Goal: Transaction & Acquisition: Obtain resource

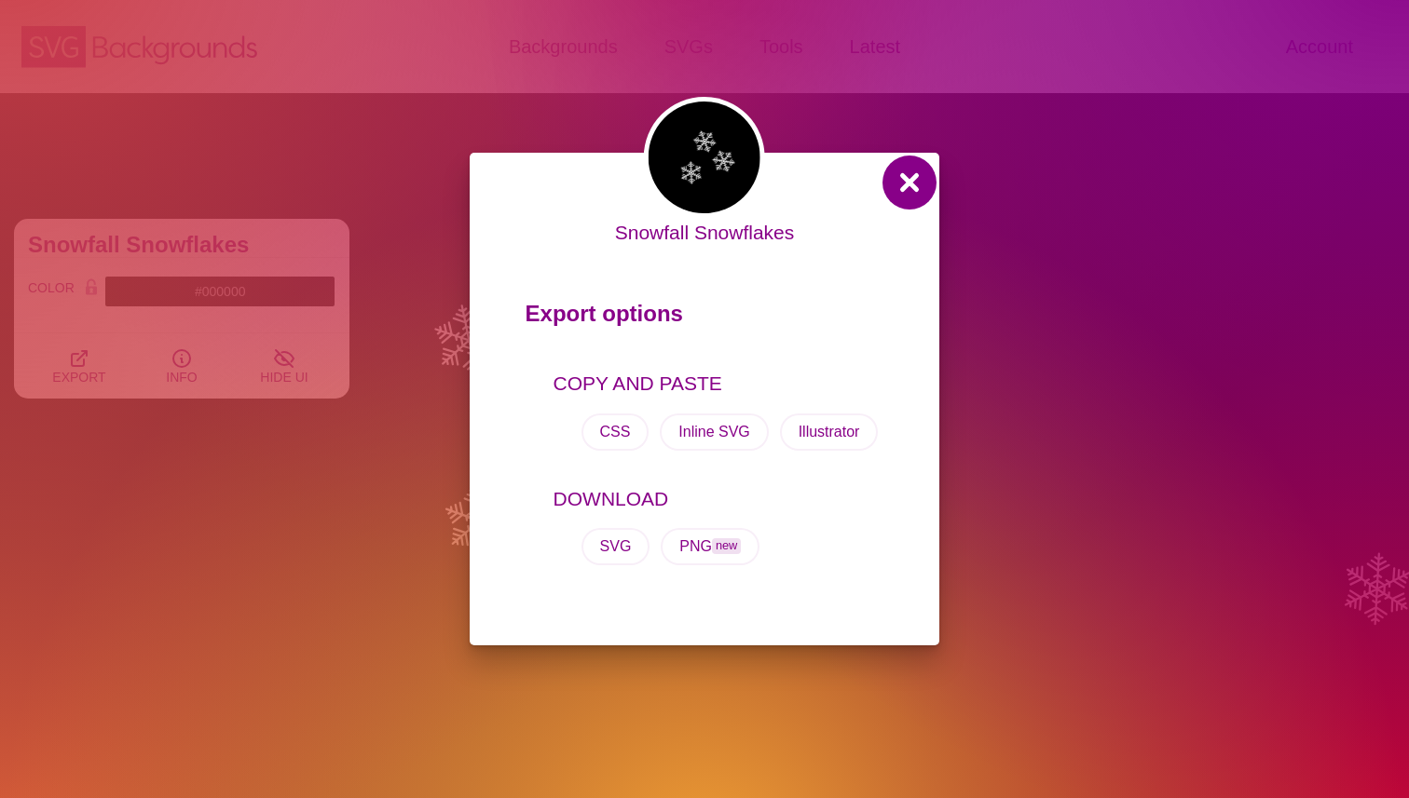
click at [896, 183] on button at bounding box center [909, 182] width 45 height 45
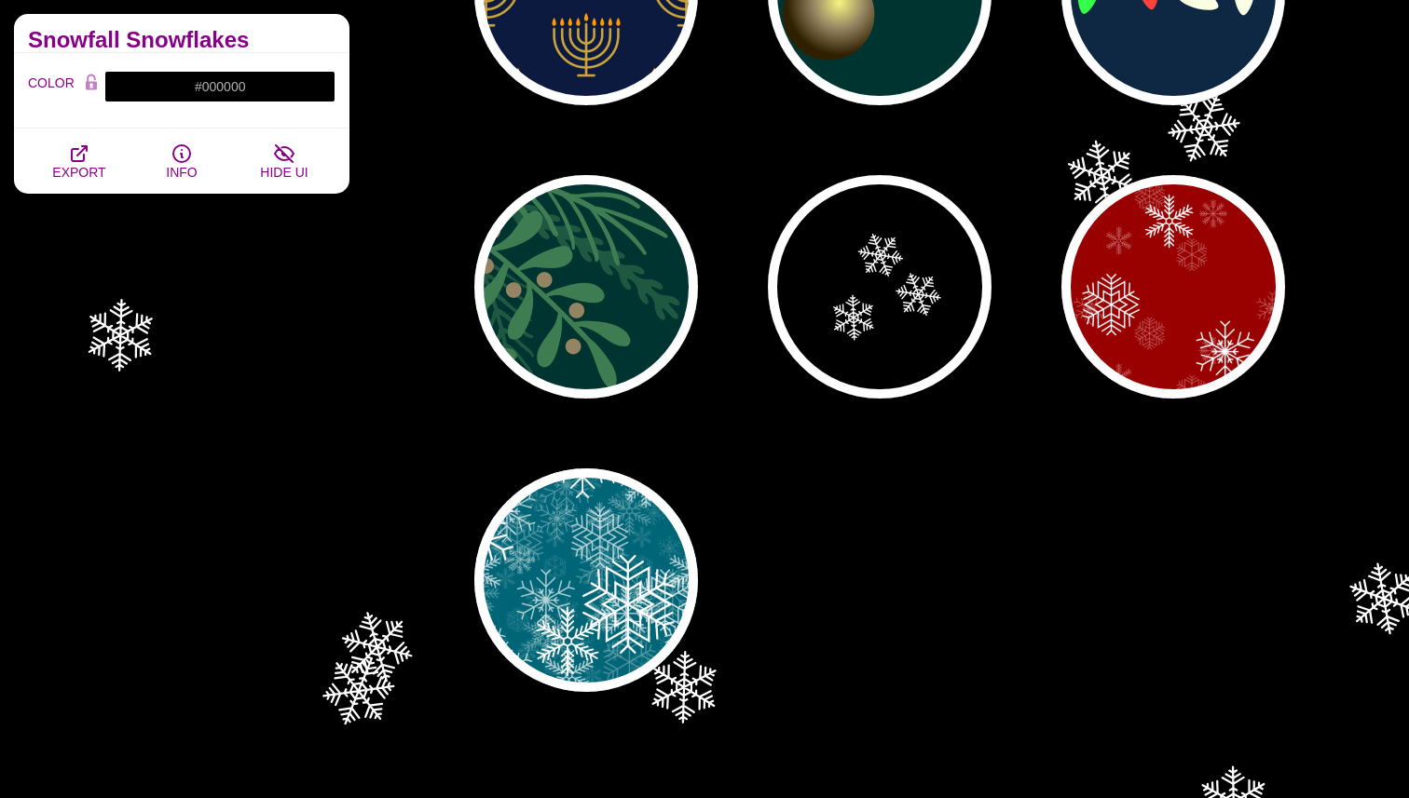
scroll to position [636, 0]
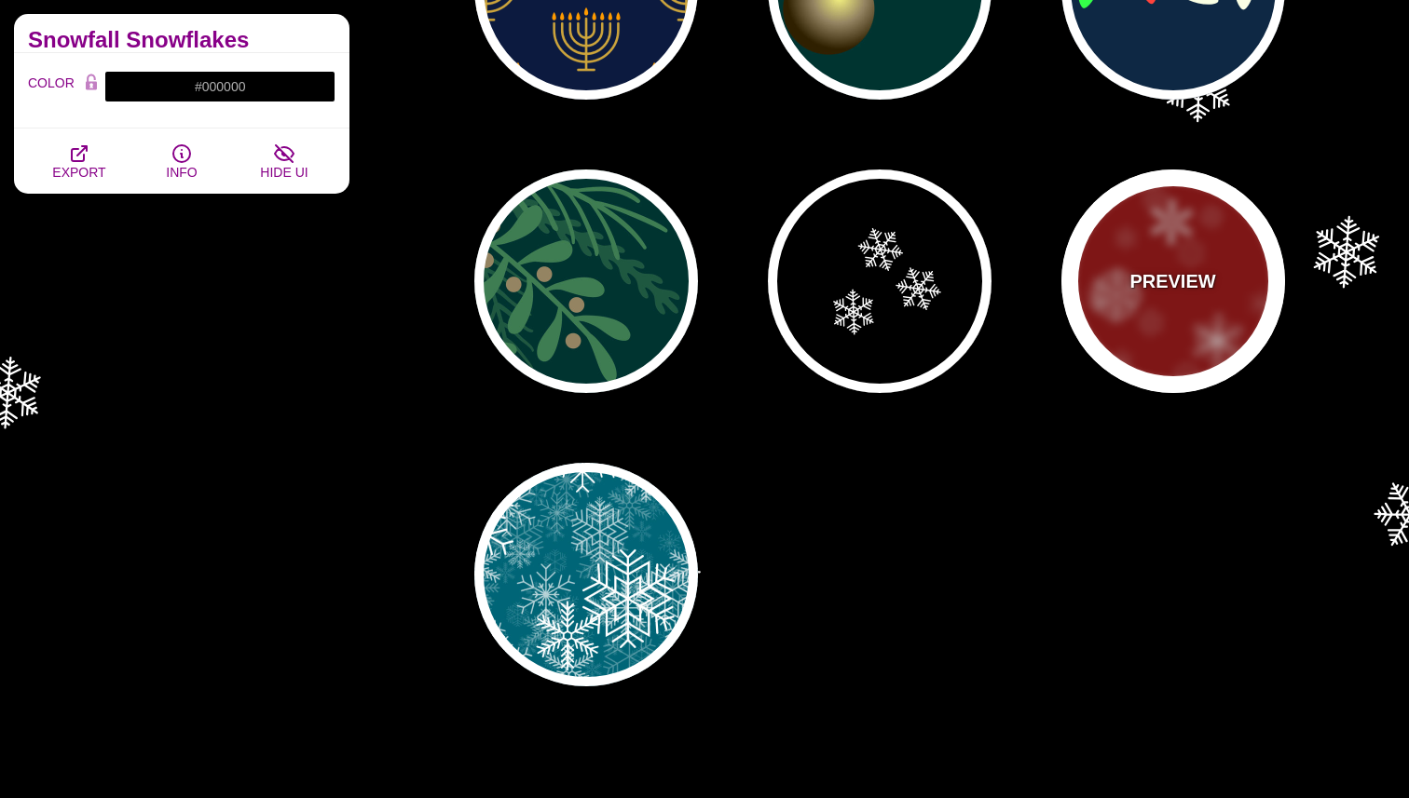
click at [1151, 305] on div "PREVIEW" at bounding box center [1173, 282] width 224 height 224
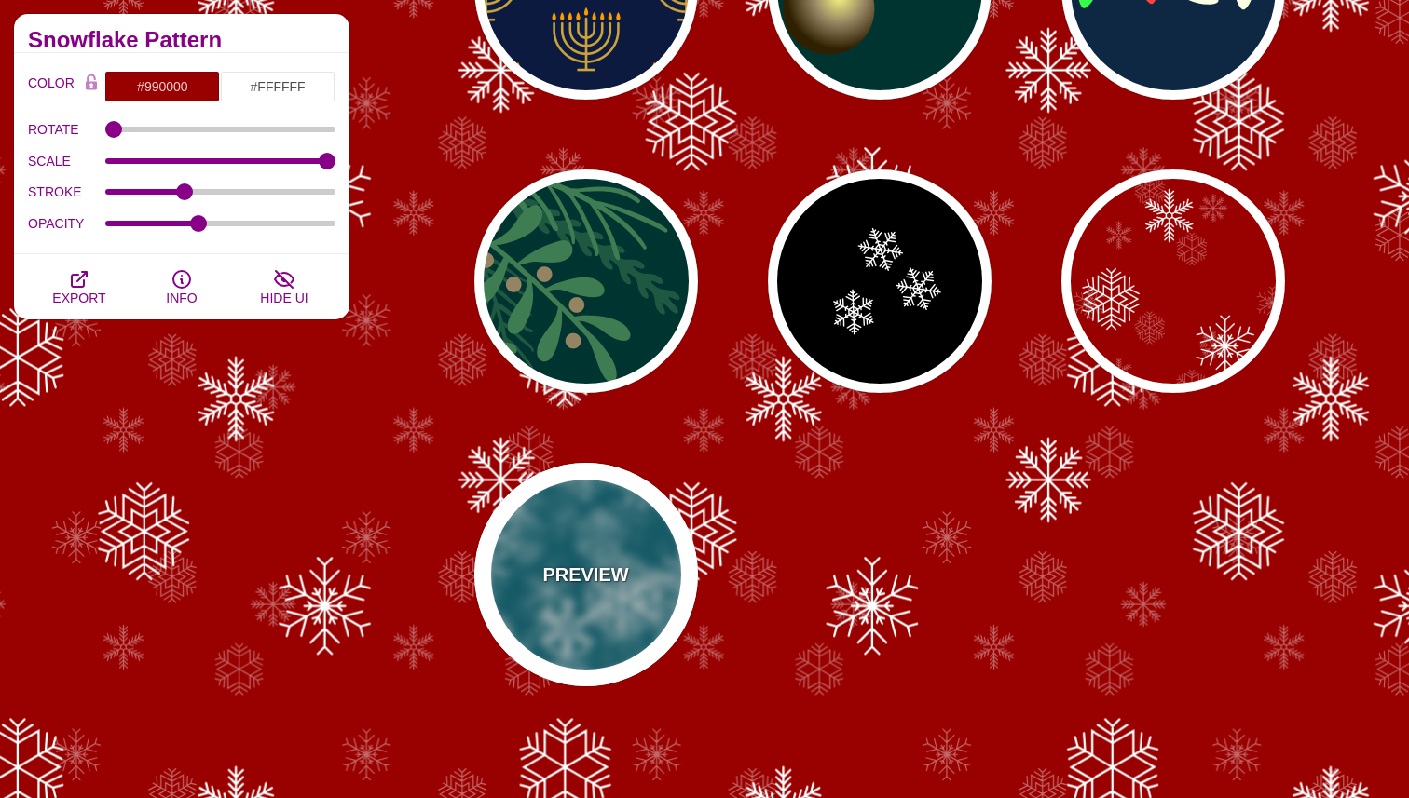
click at [668, 562] on div "PREVIEW" at bounding box center [586, 575] width 224 height 224
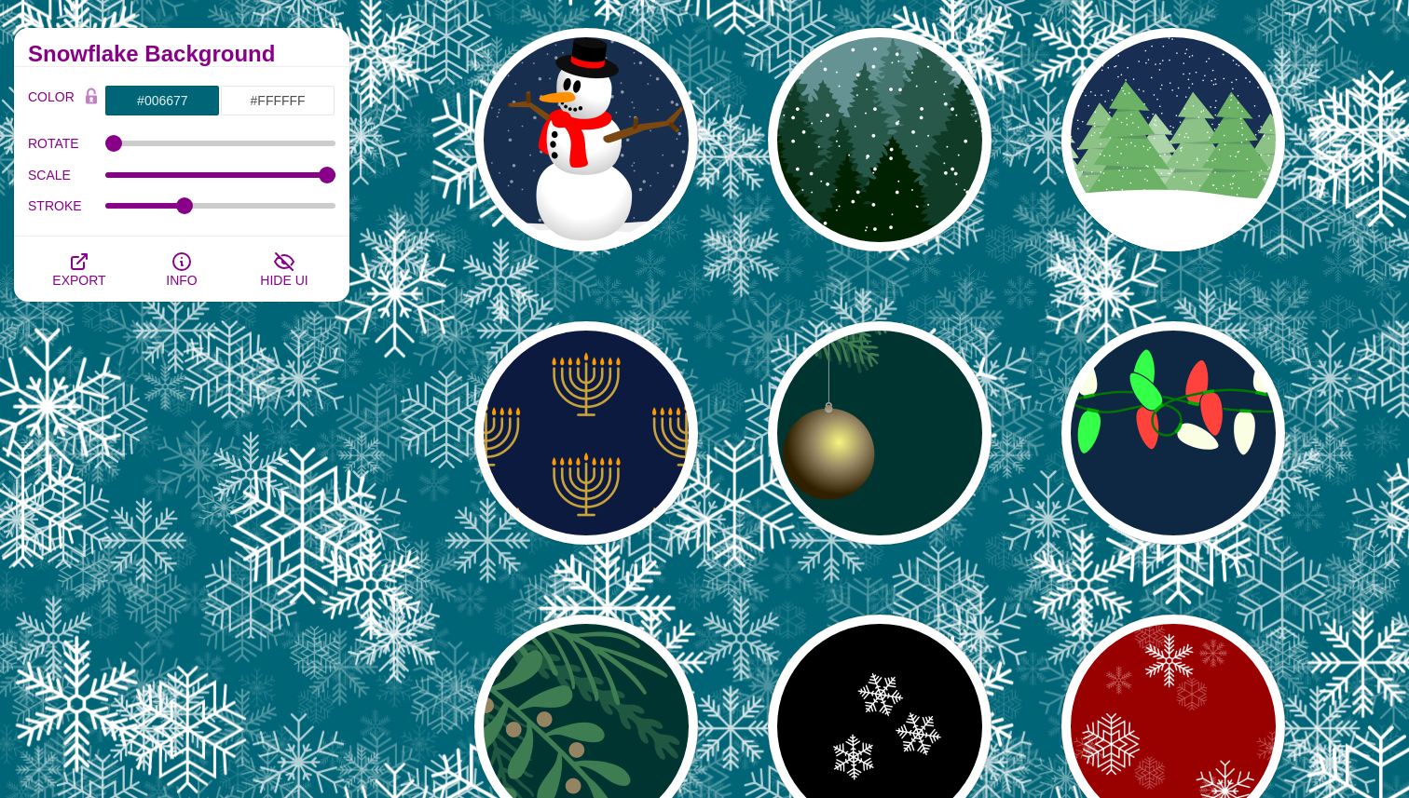
scroll to position [90, 0]
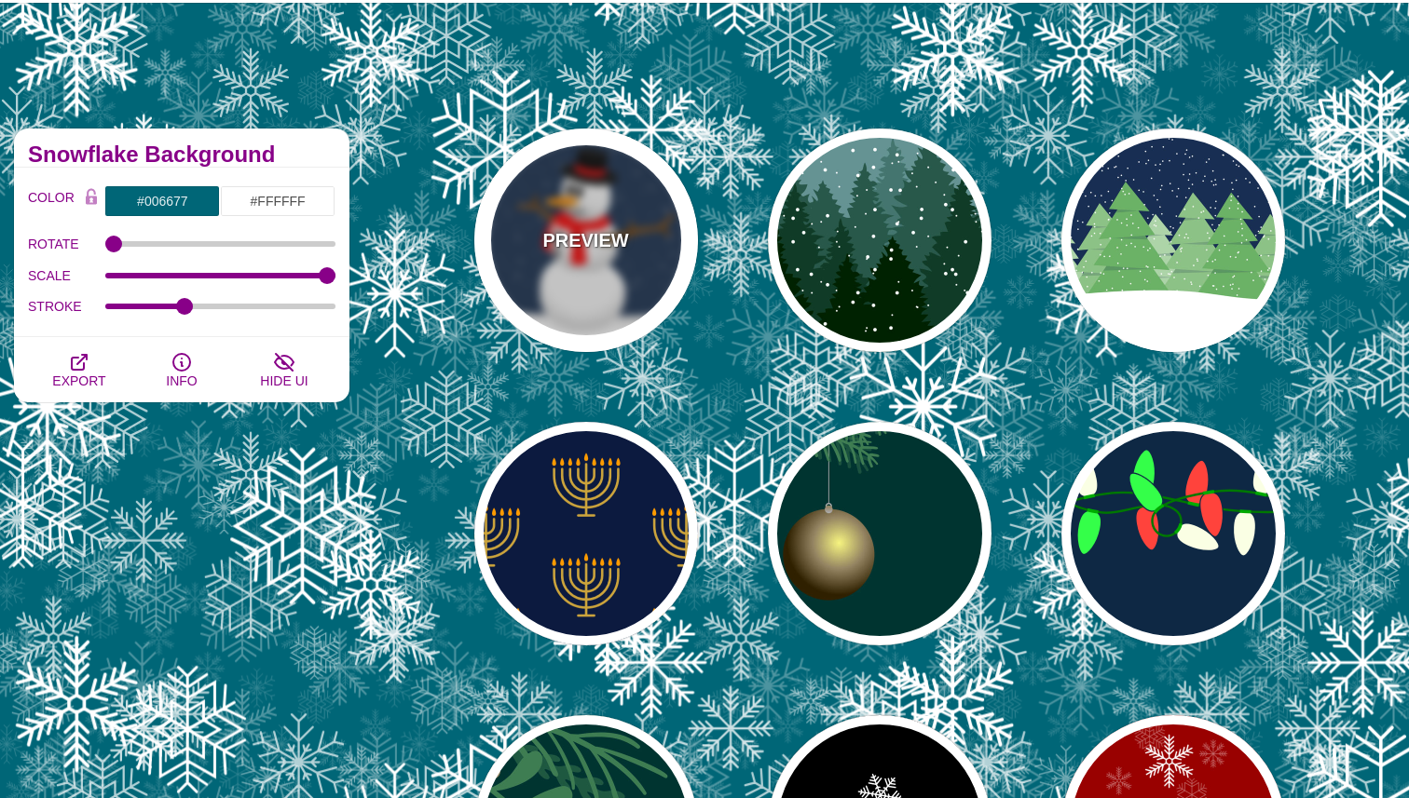
click at [648, 279] on div "PREVIEW" at bounding box center [586, 241] width 224 height 224
type input "#182E4E"
type input "#FF0000"
type input "#7A4810"
type input "20"
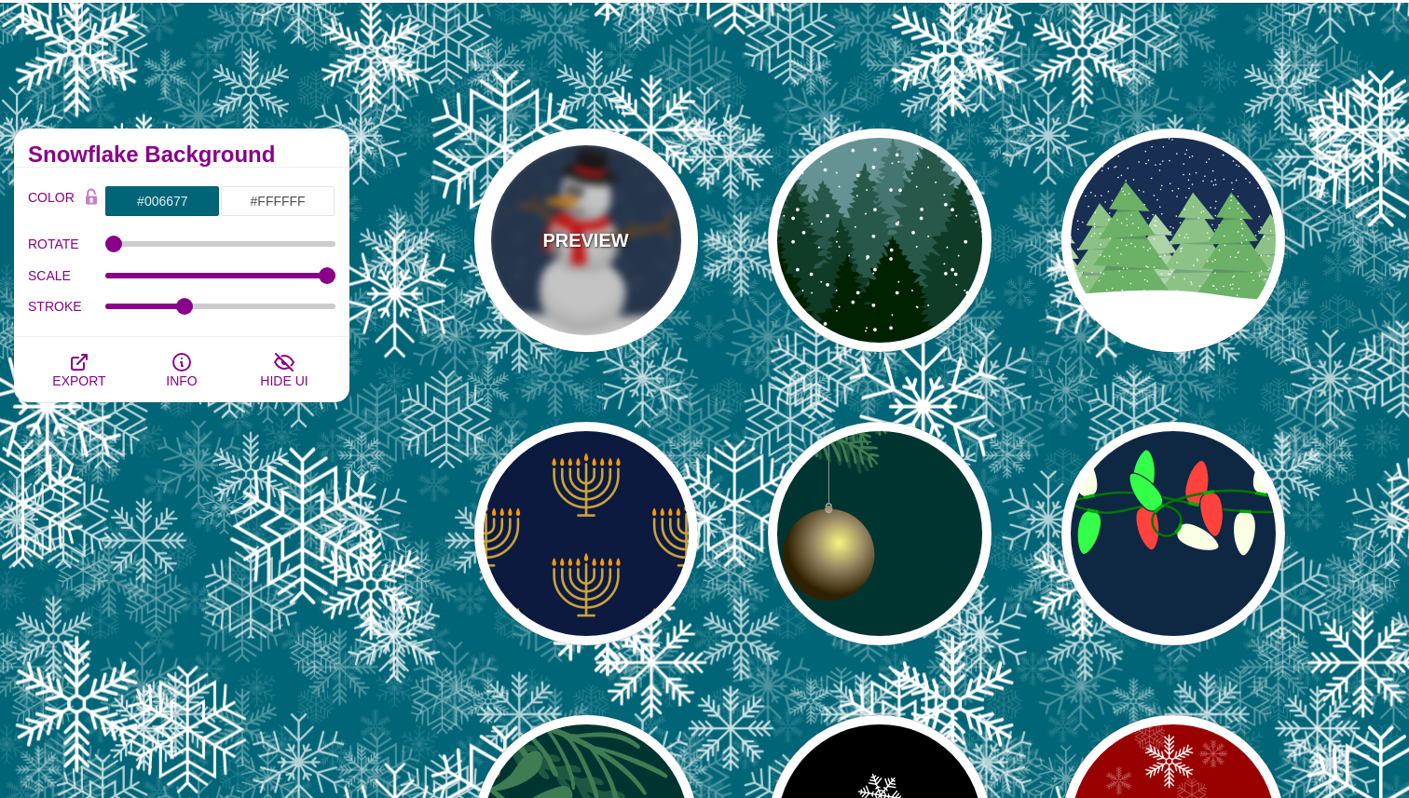
type input "10"
type input "0"
type input "0.25"
type input "0.5"
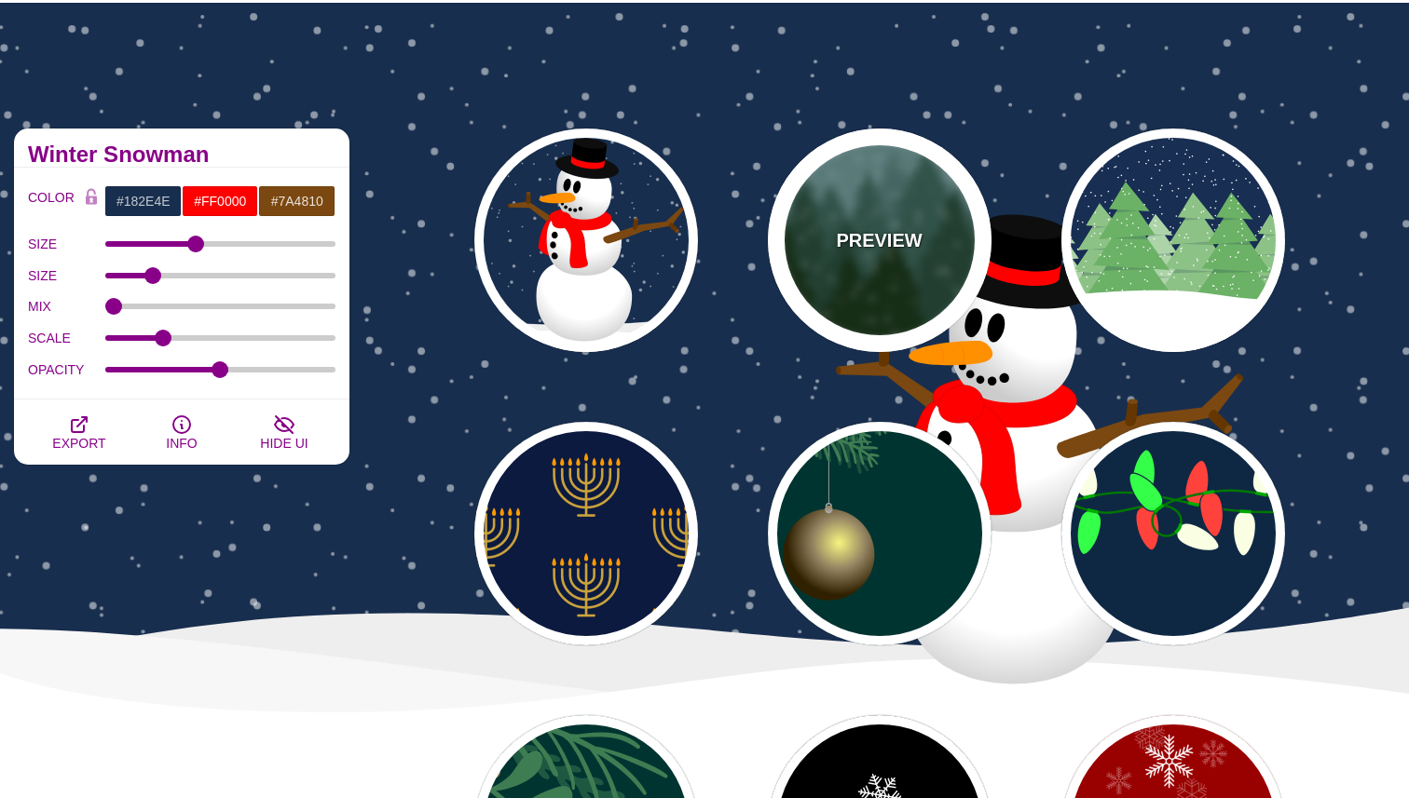
click at [856, 262] on div "PREVIEW" at bounding box center [880, 241] width 224 height 224
type input "#659393"
type input "#002200"
type input "#FFFFFF"
type input "0"
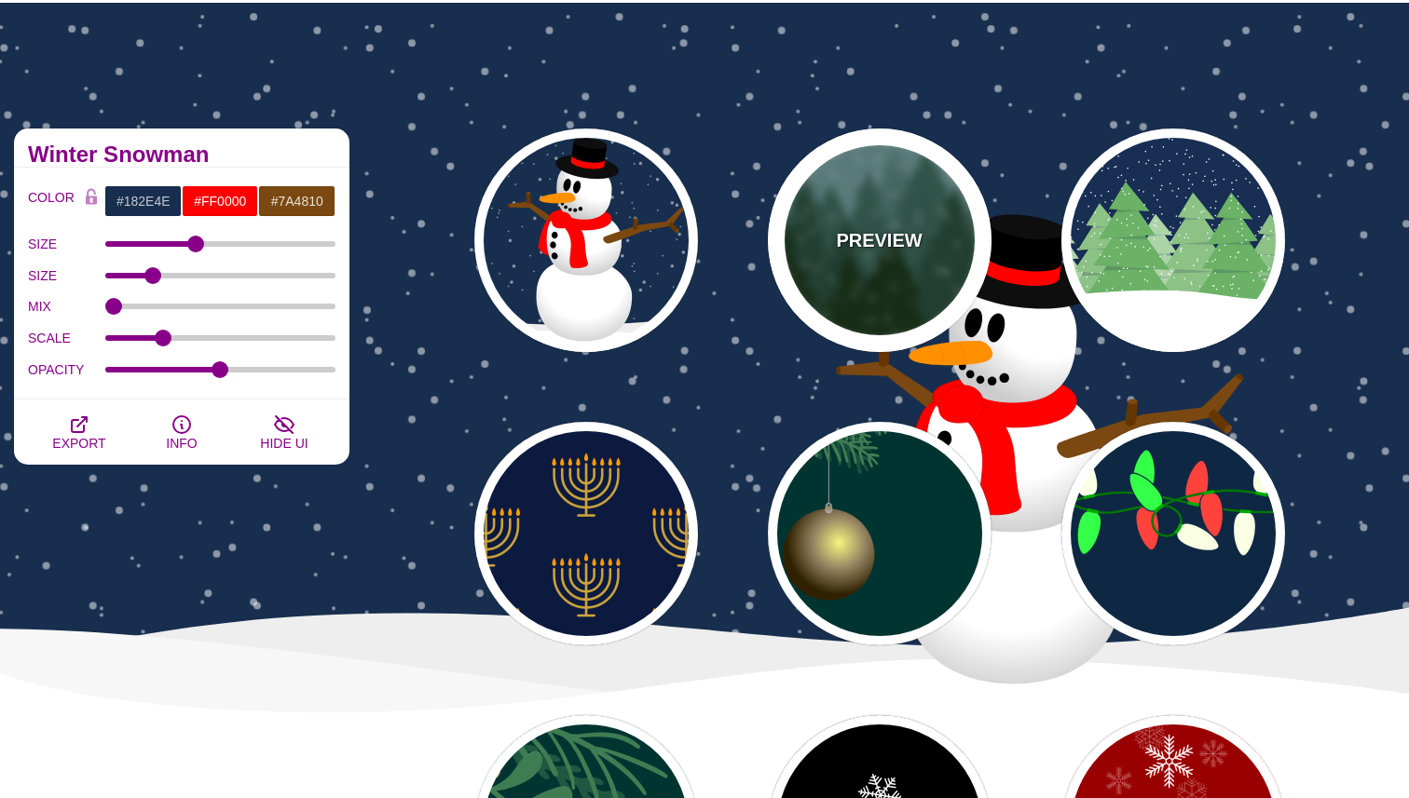
type input "20"
type input "10"
type input "0"
type input "0.25"
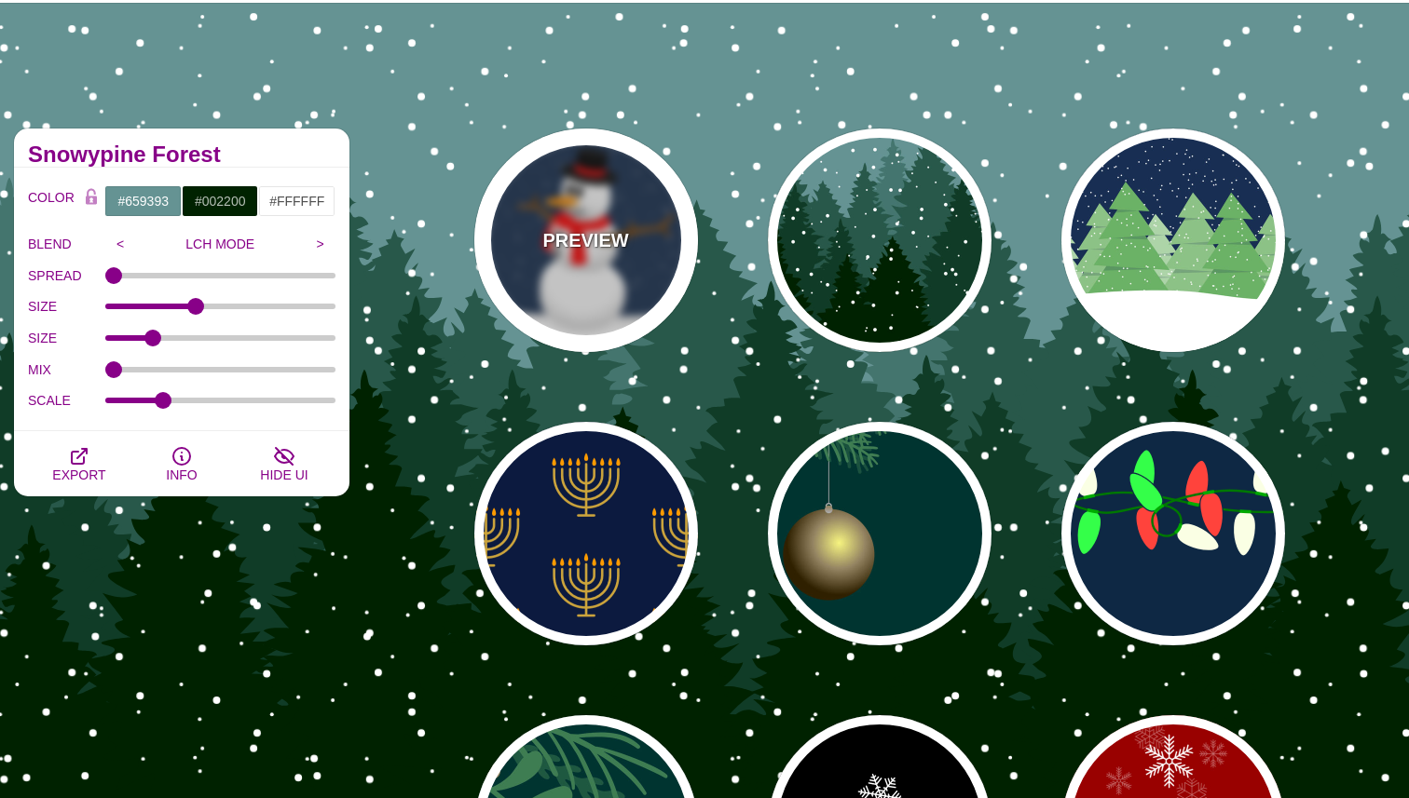
click at [636, 258] on div "PREVIEW" at bounding box center [586, 241] width 224 height 224
type input "#182E4E"
type input "#FF0000"
type input "#7A4810"
type input "20"
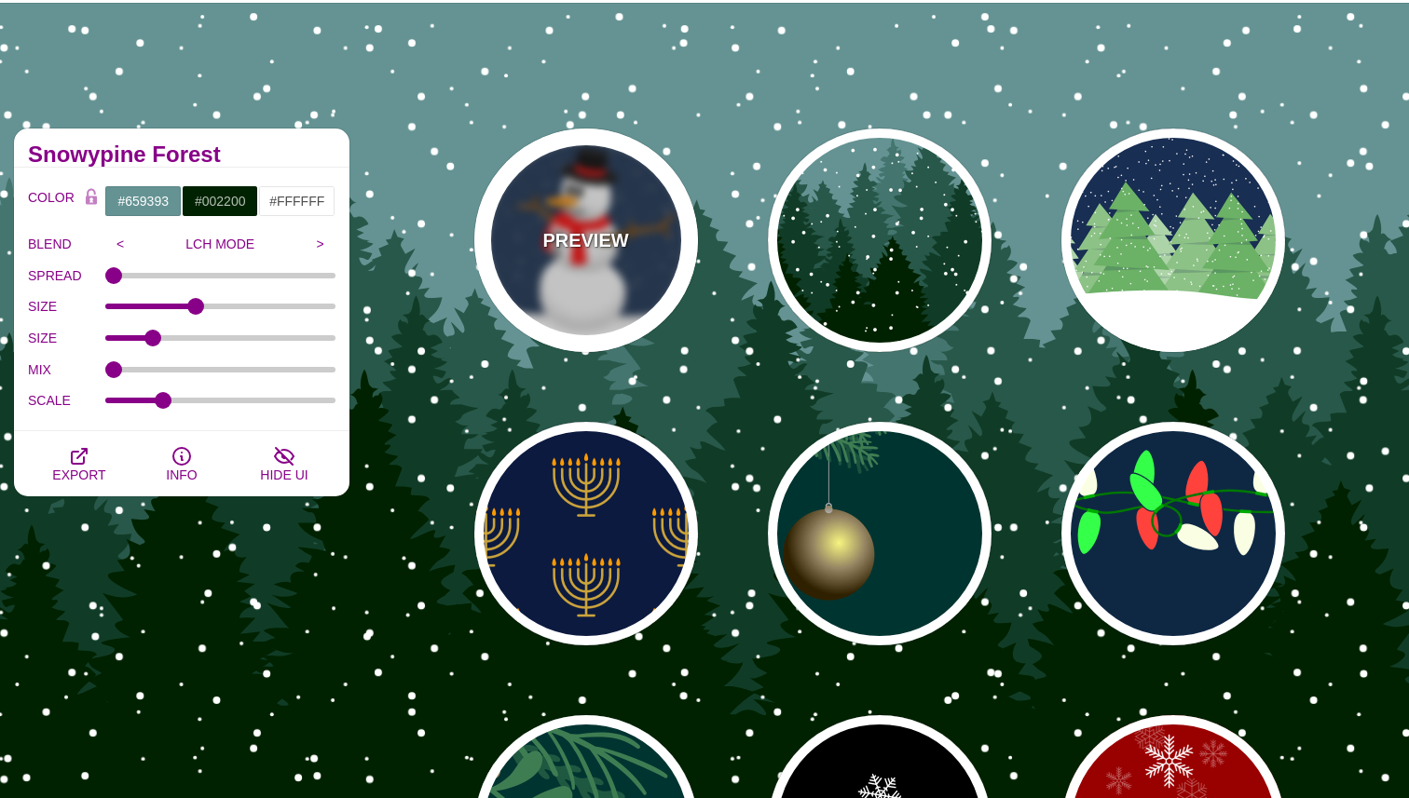
type input "10"
type input "0"
type input "0.25"
type input "0.5"
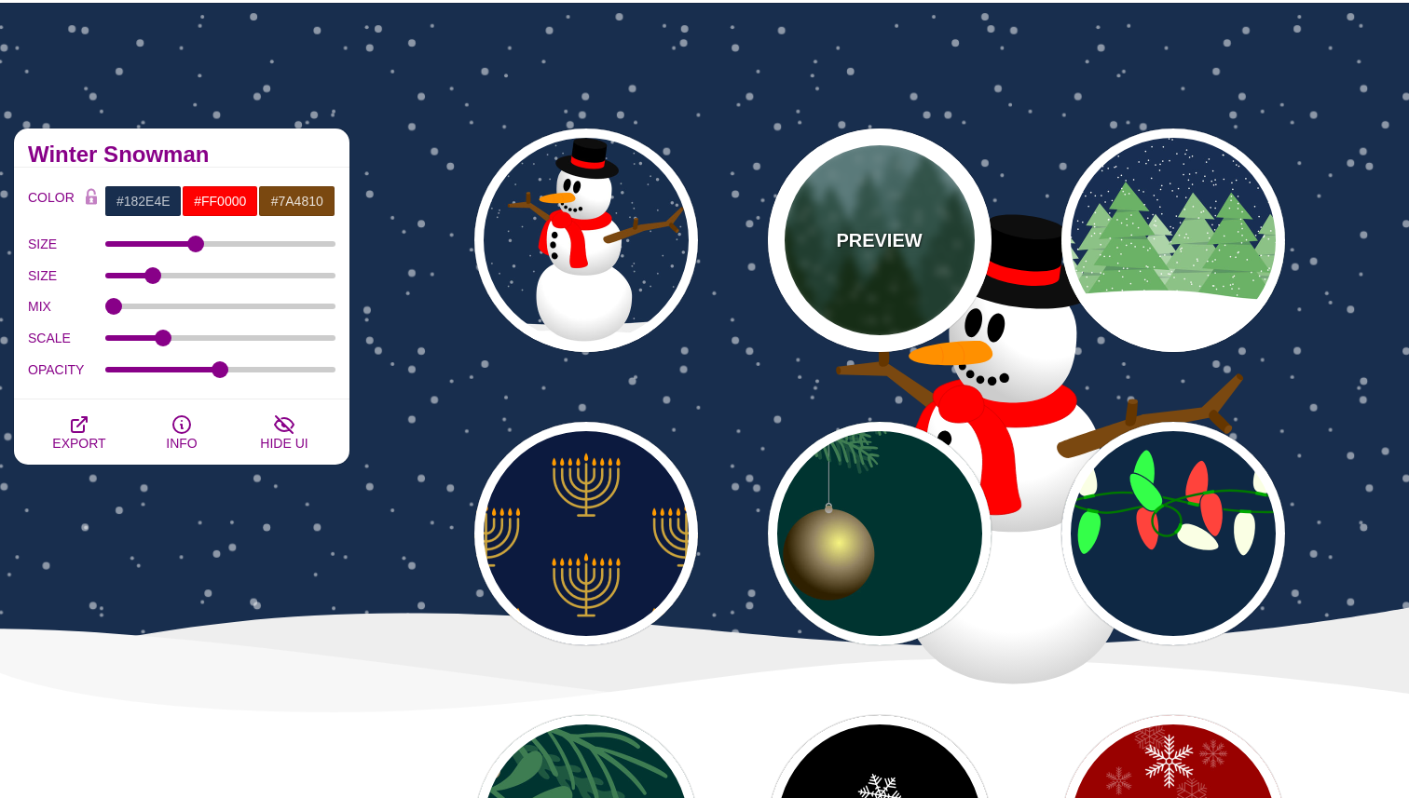
click at [882, 224] on div "PREVIEW" at bounding box center [880, 241] width 224 height 224
type input "#659393"
type input "#002200"
type input "#FFFFFF"
type input "0"
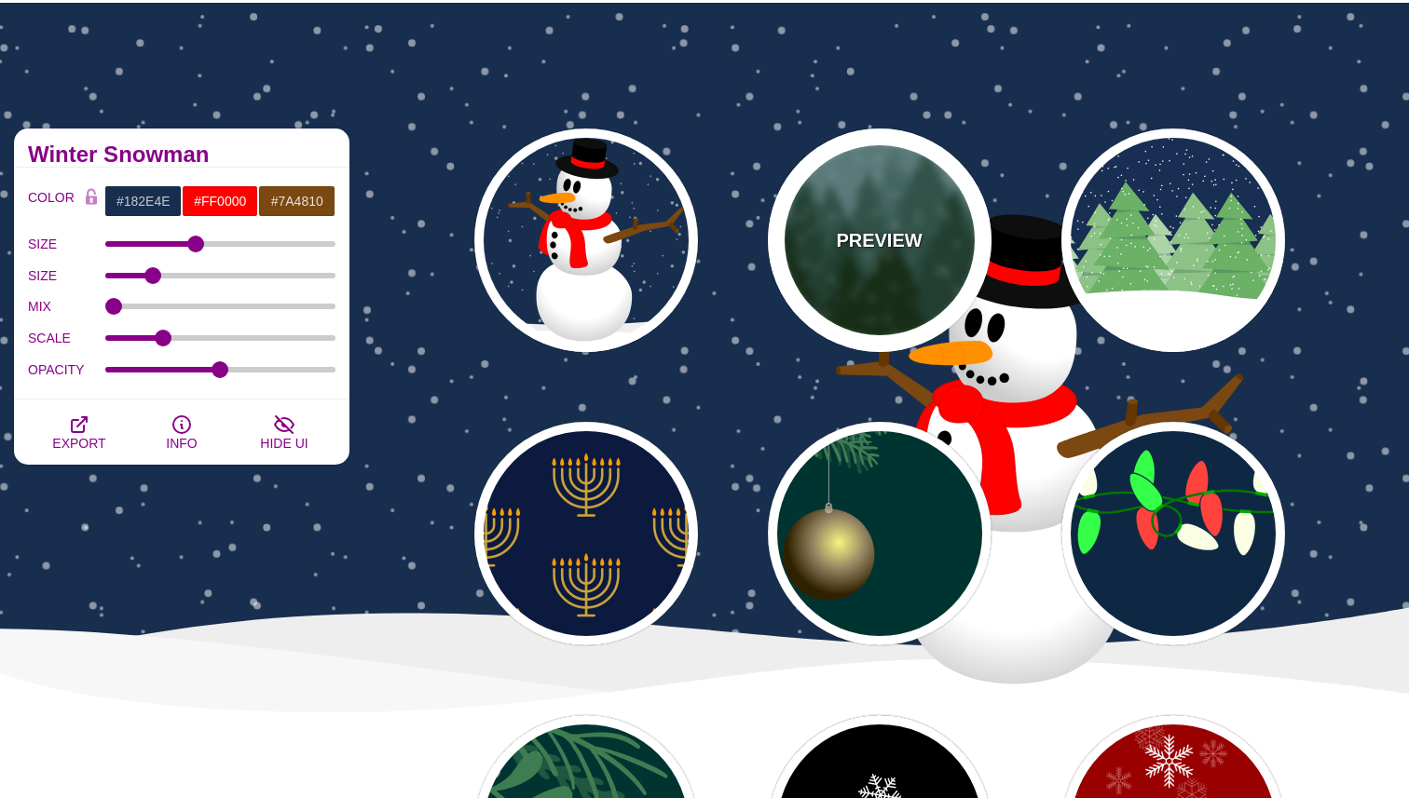
type input "20"
type input "10"
type input "0"
type input "0.25"
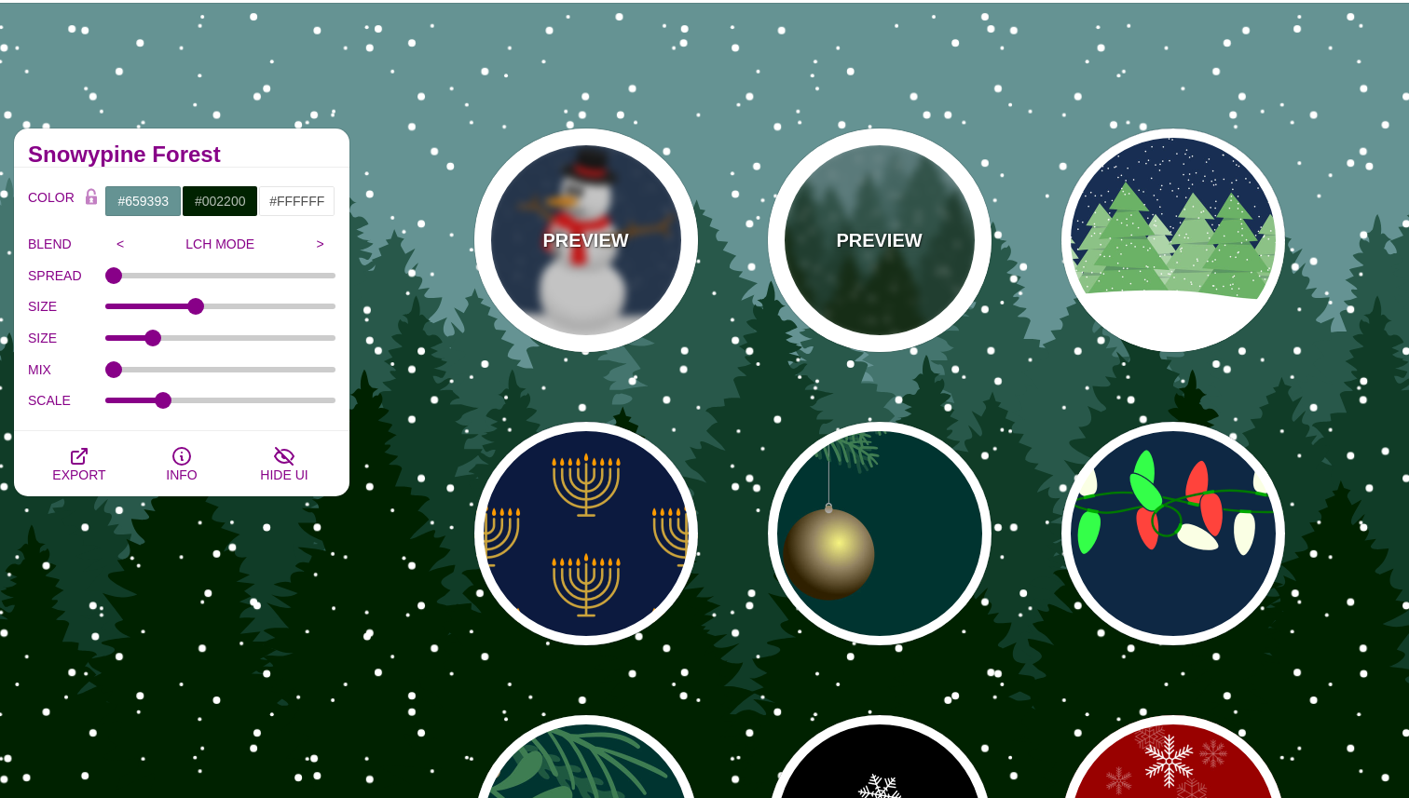
scroll to position [0, 0]
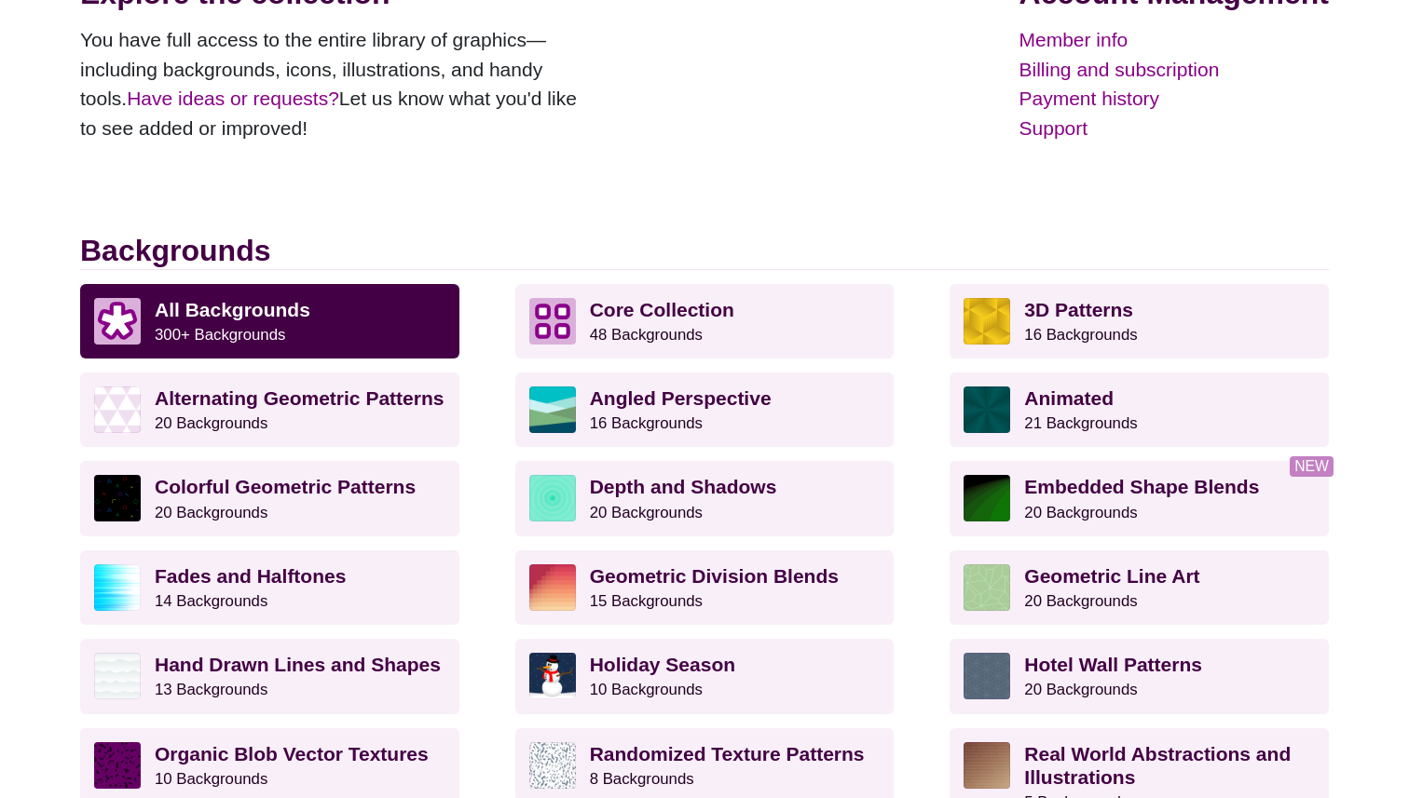
scroll to position [622, 0]
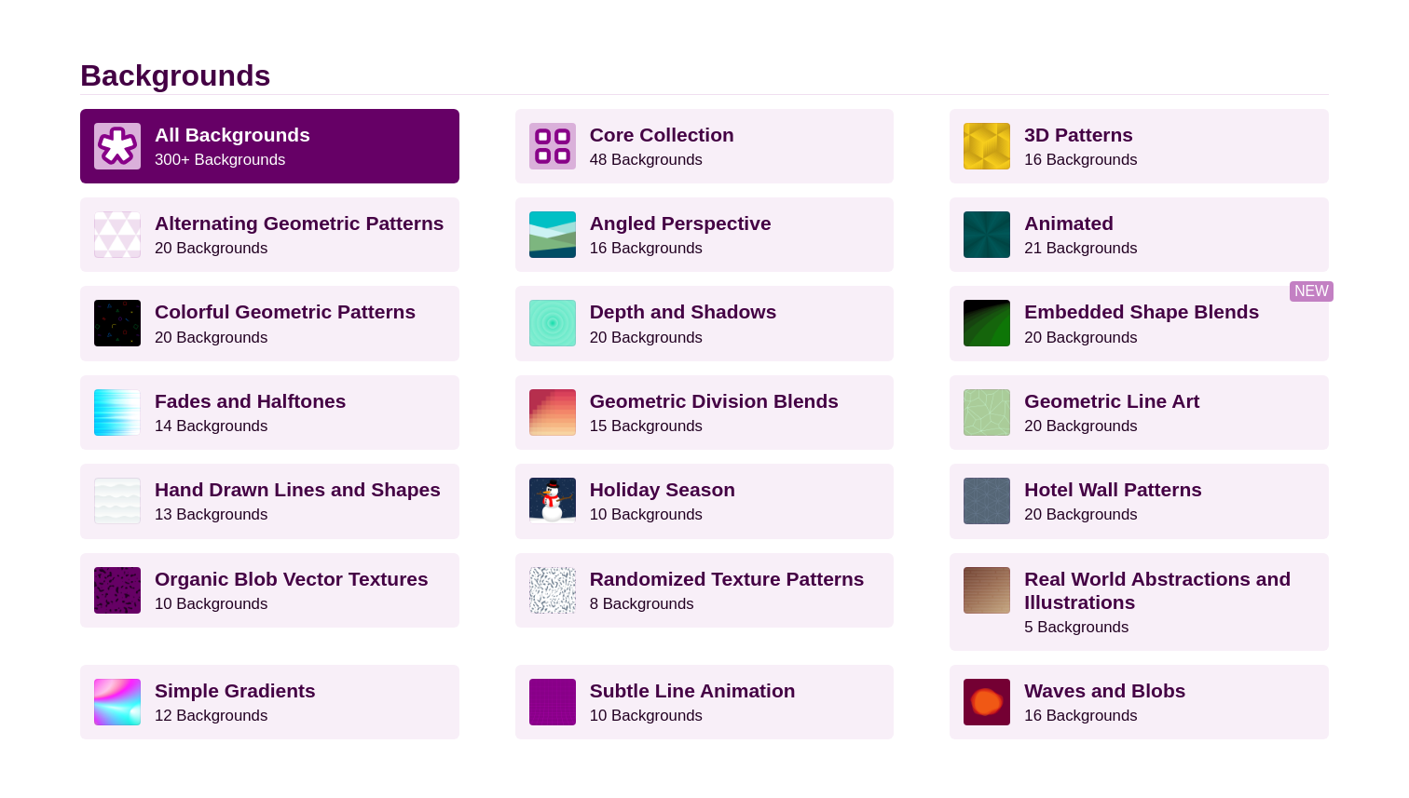
click at [343, 143] on p "All Backgrounds 300+ Backgrounds" at bounding box center [300, 146] width 291 height 47
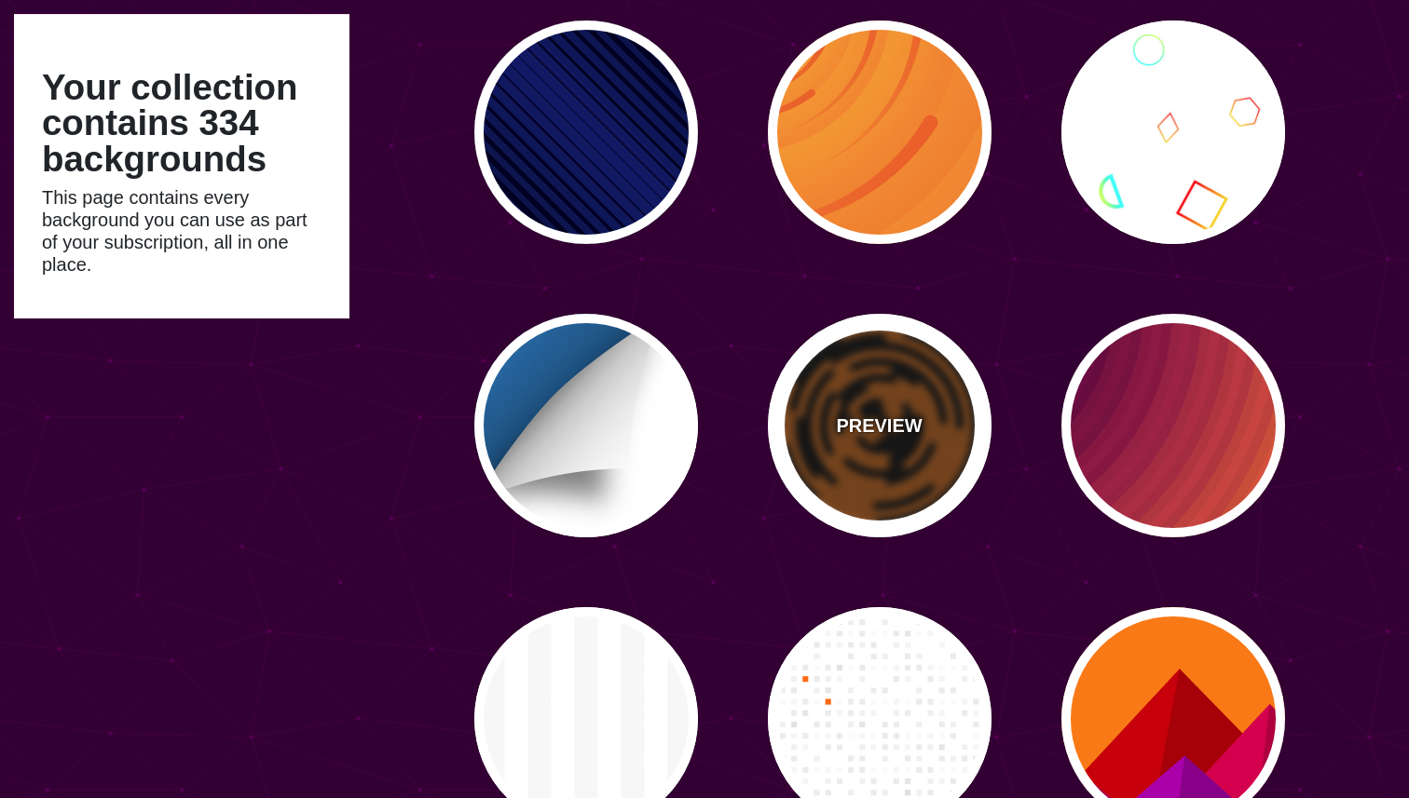
scroll to position [18389, 0]
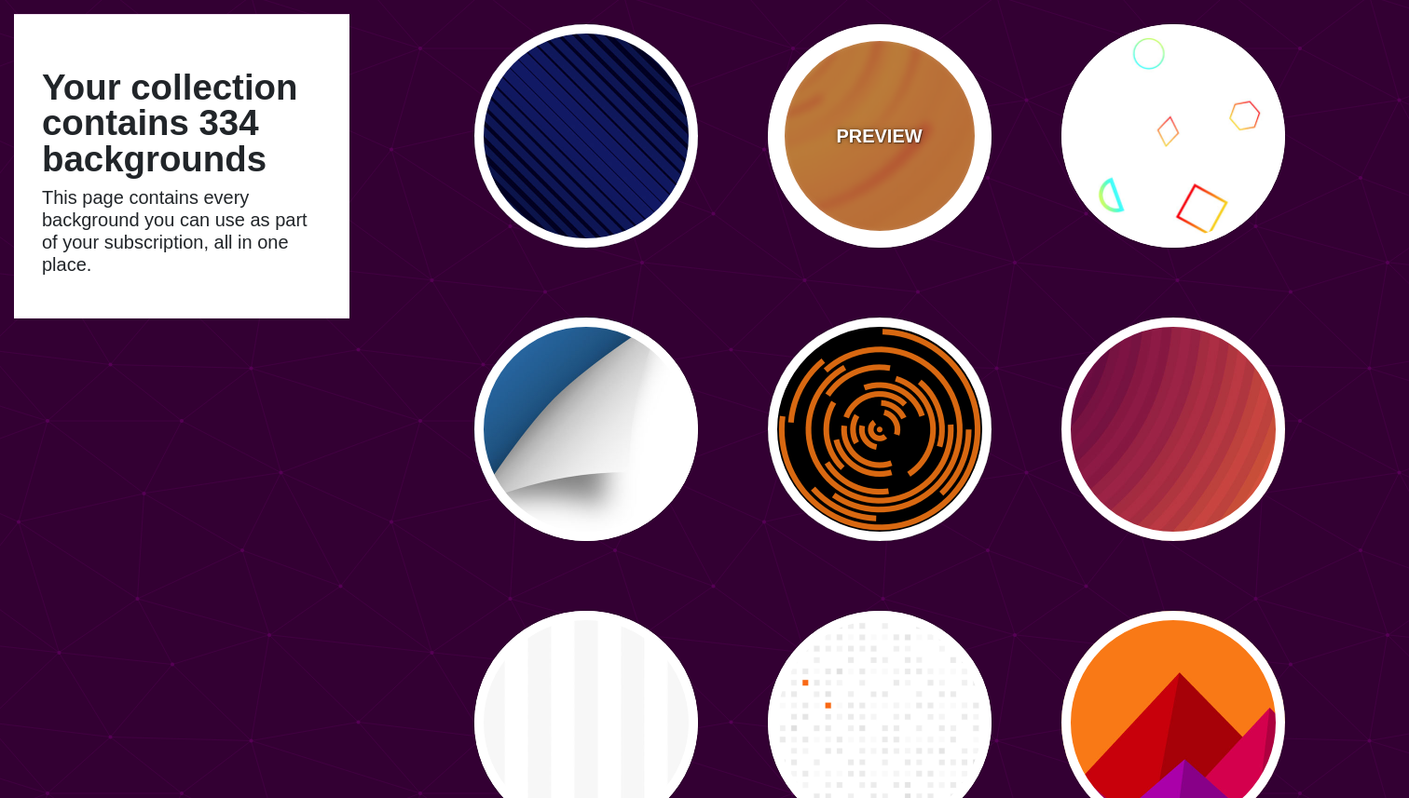
click at [903, 185] on div "PREVIEW" at bounding box center [880, 136] width 224 height 224
type input "#EE5522"
type input "#FFBB33"
type input "0"
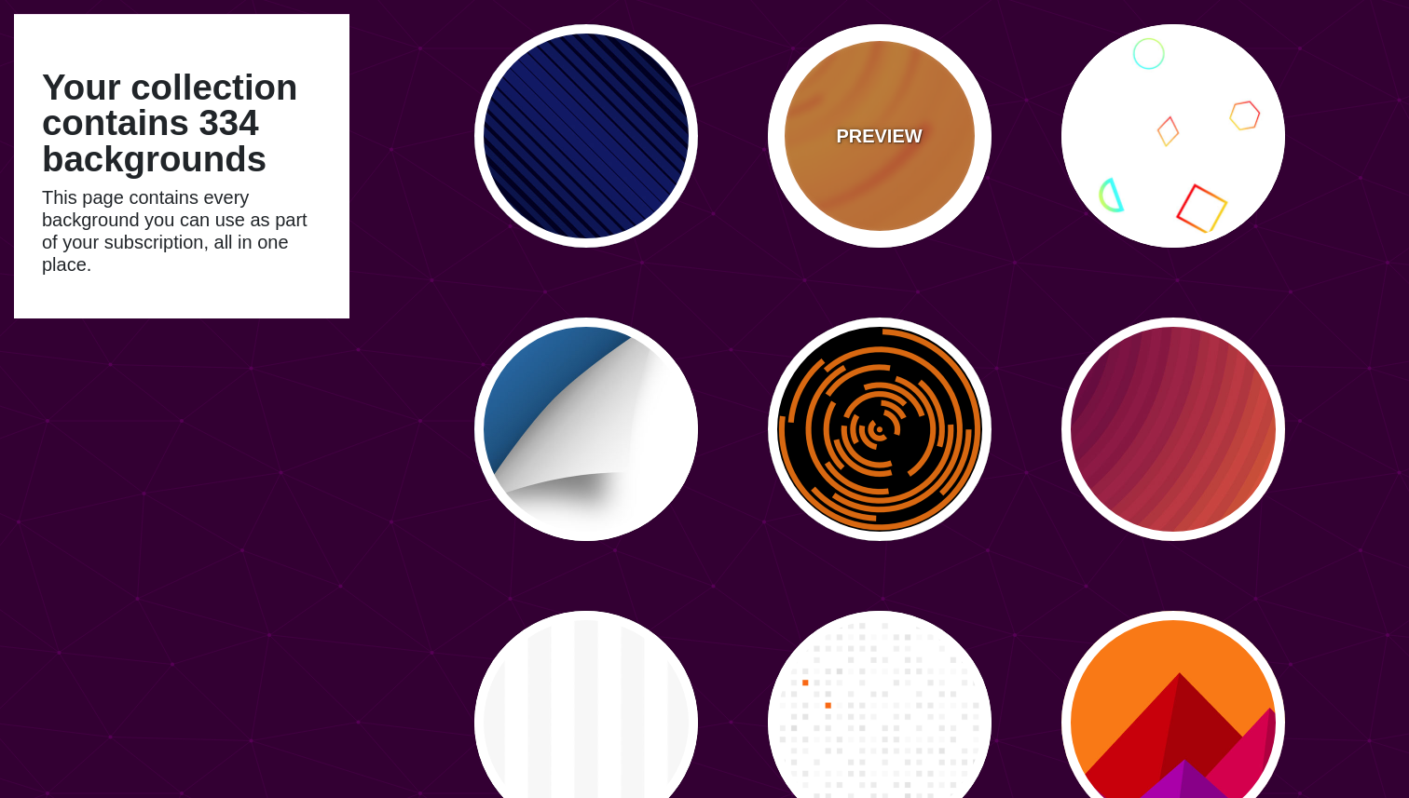
type input "0"
type input "0.1"
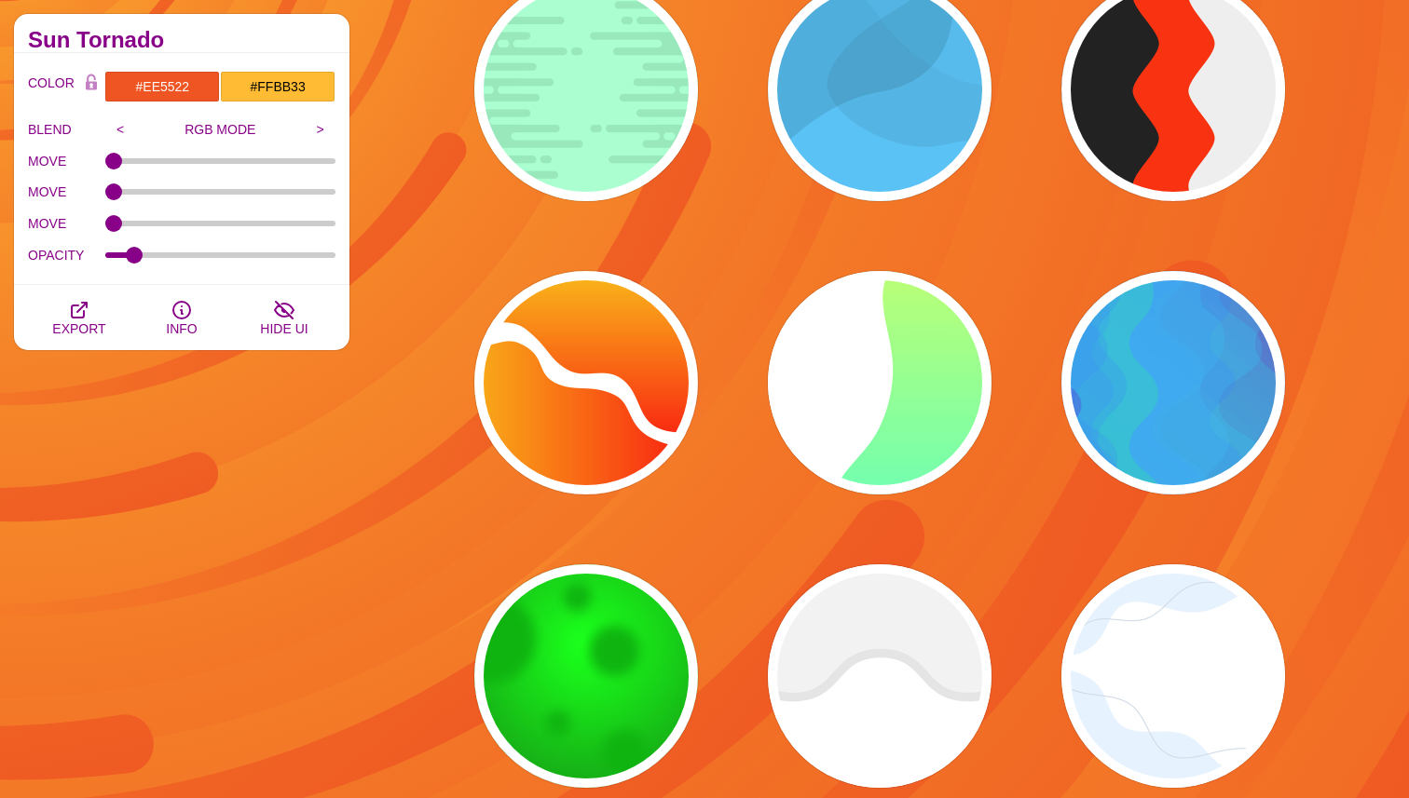
scroll to position [31553, 0]
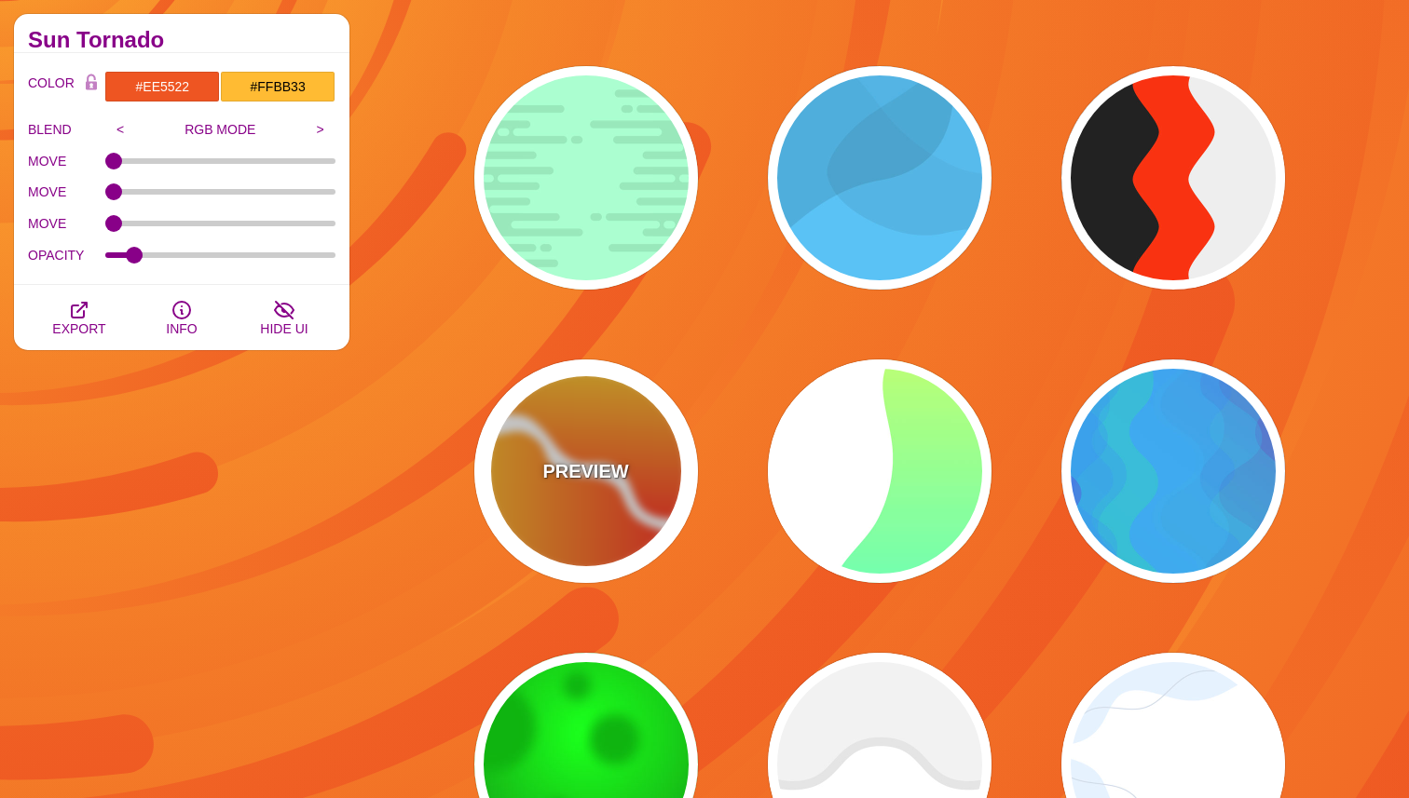
click at [633, 552] on div "PREVIEW" at bounding box center [586, 472] width 224 height 224
type input "#FFFFFF"
type input "#FF0000"
type input "#FFFF00"
type input "1"
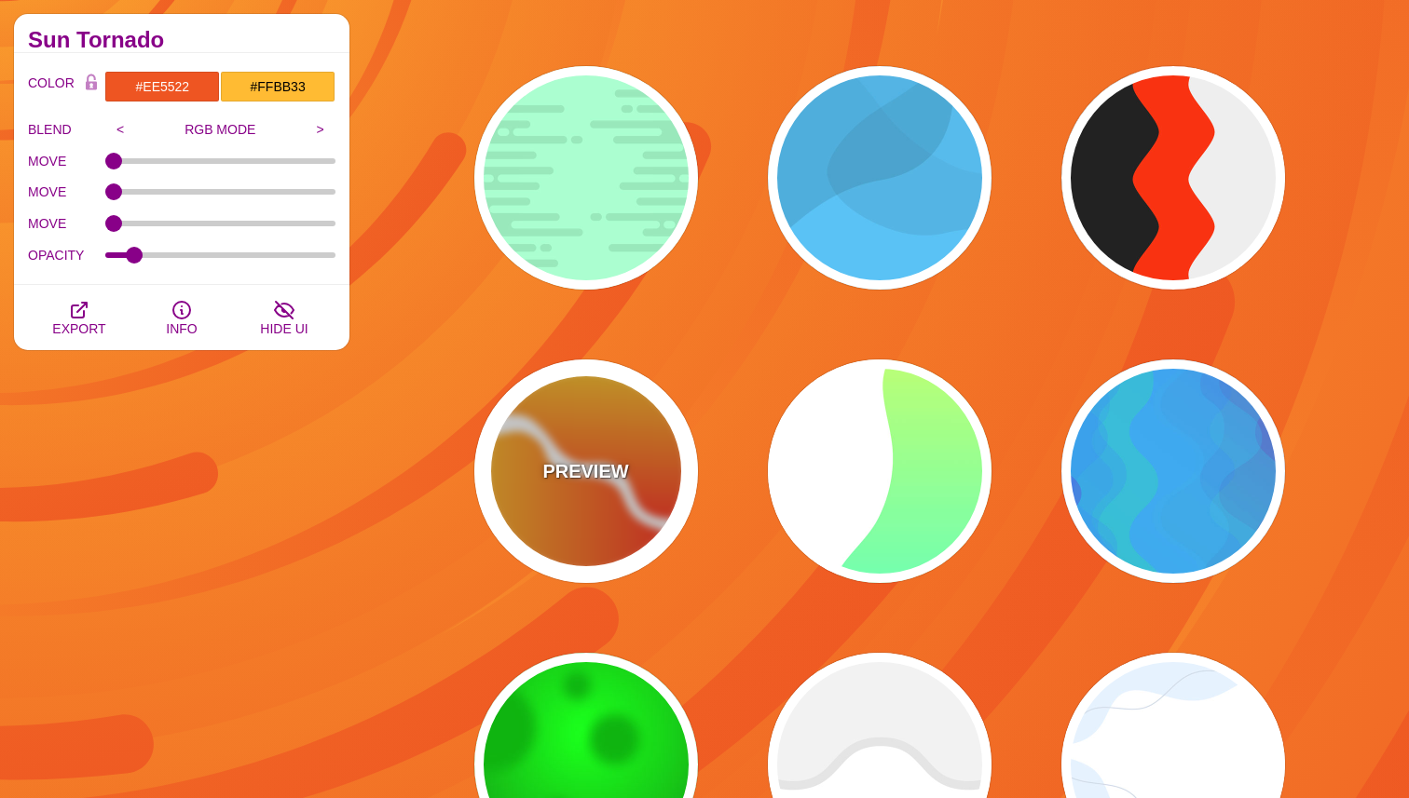
type input "1"
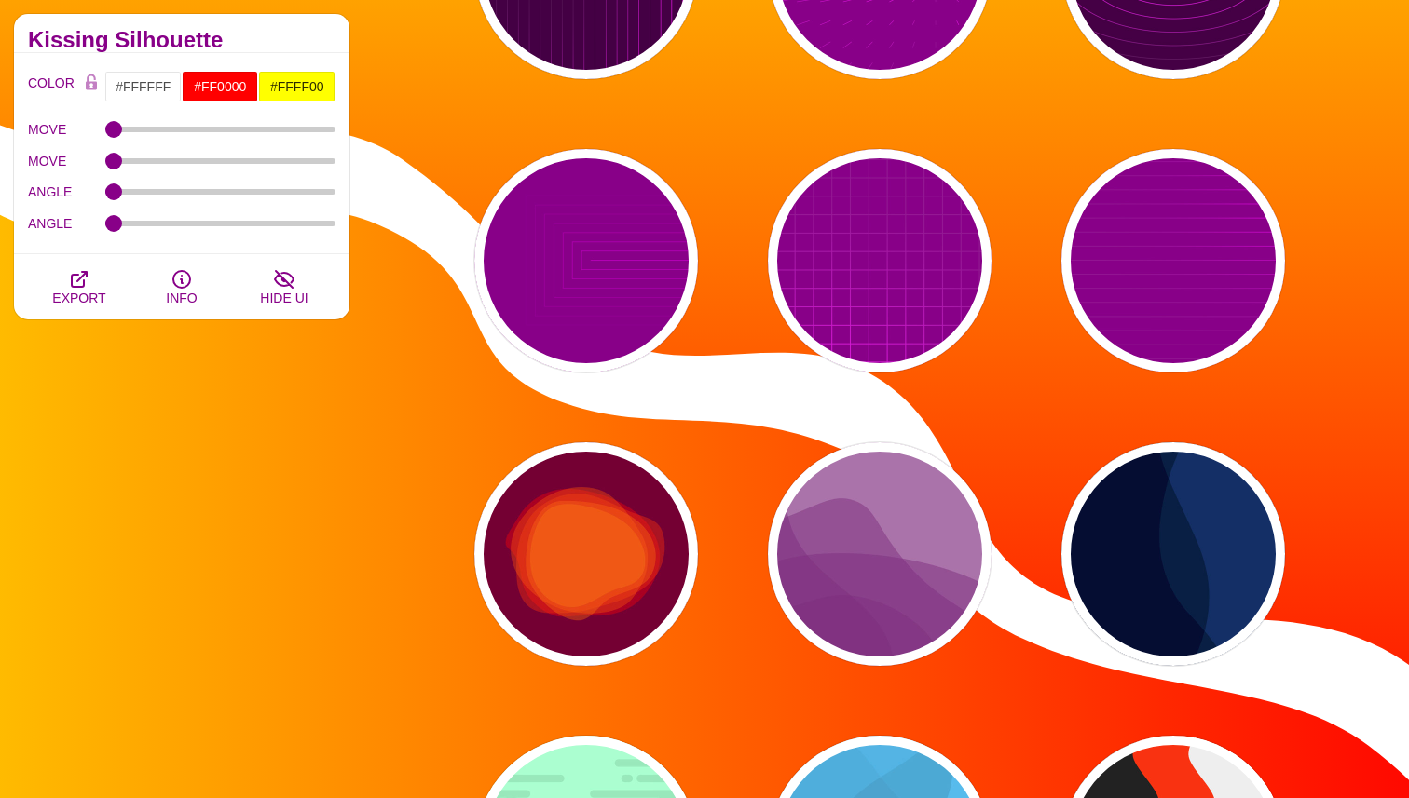
scroll to position [30883, 0]
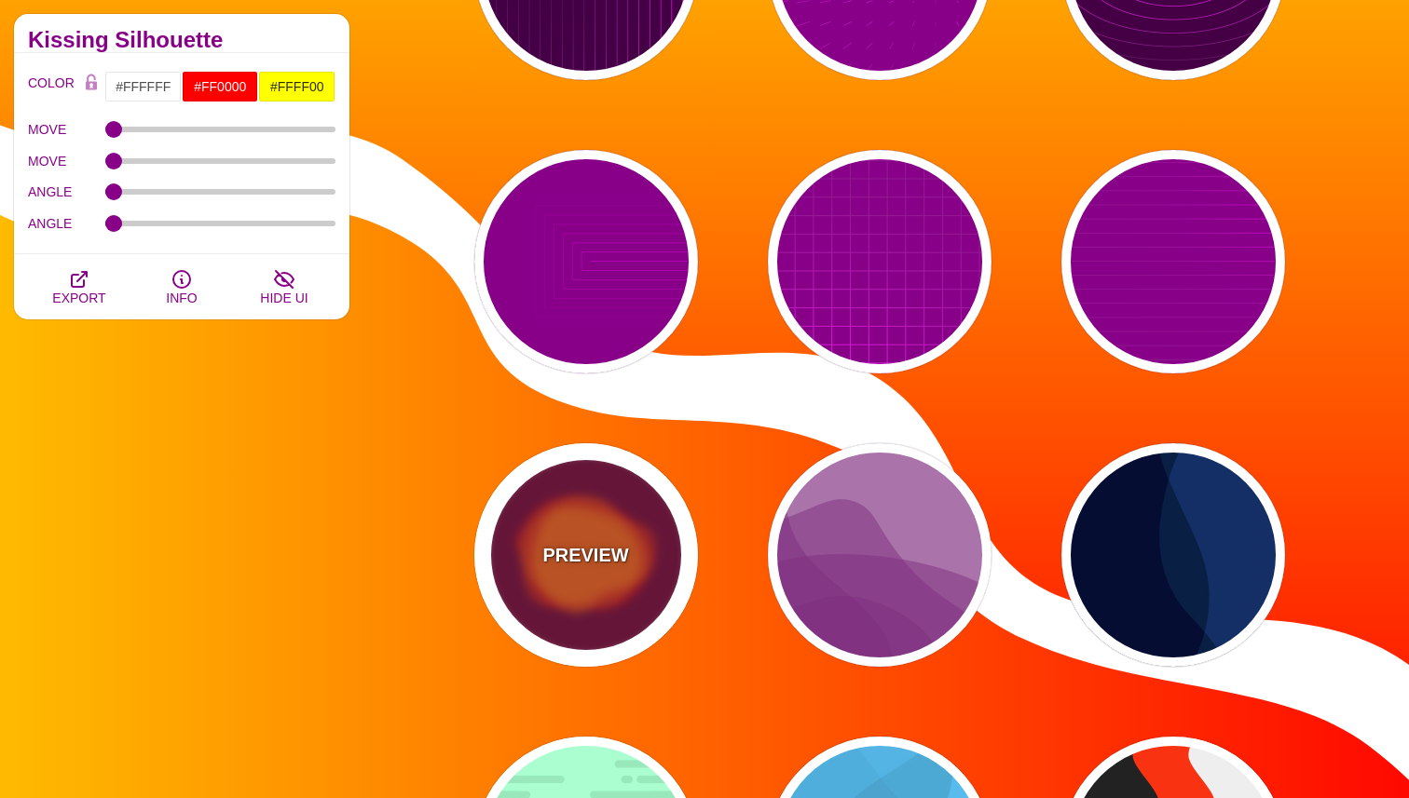
click at [640, 512] on div "PREVIEW" at bounding box center [586, 555] width 224 height 224
type input "#770033"
type input "#FF7700"
type input "2000"
type input "0.5"
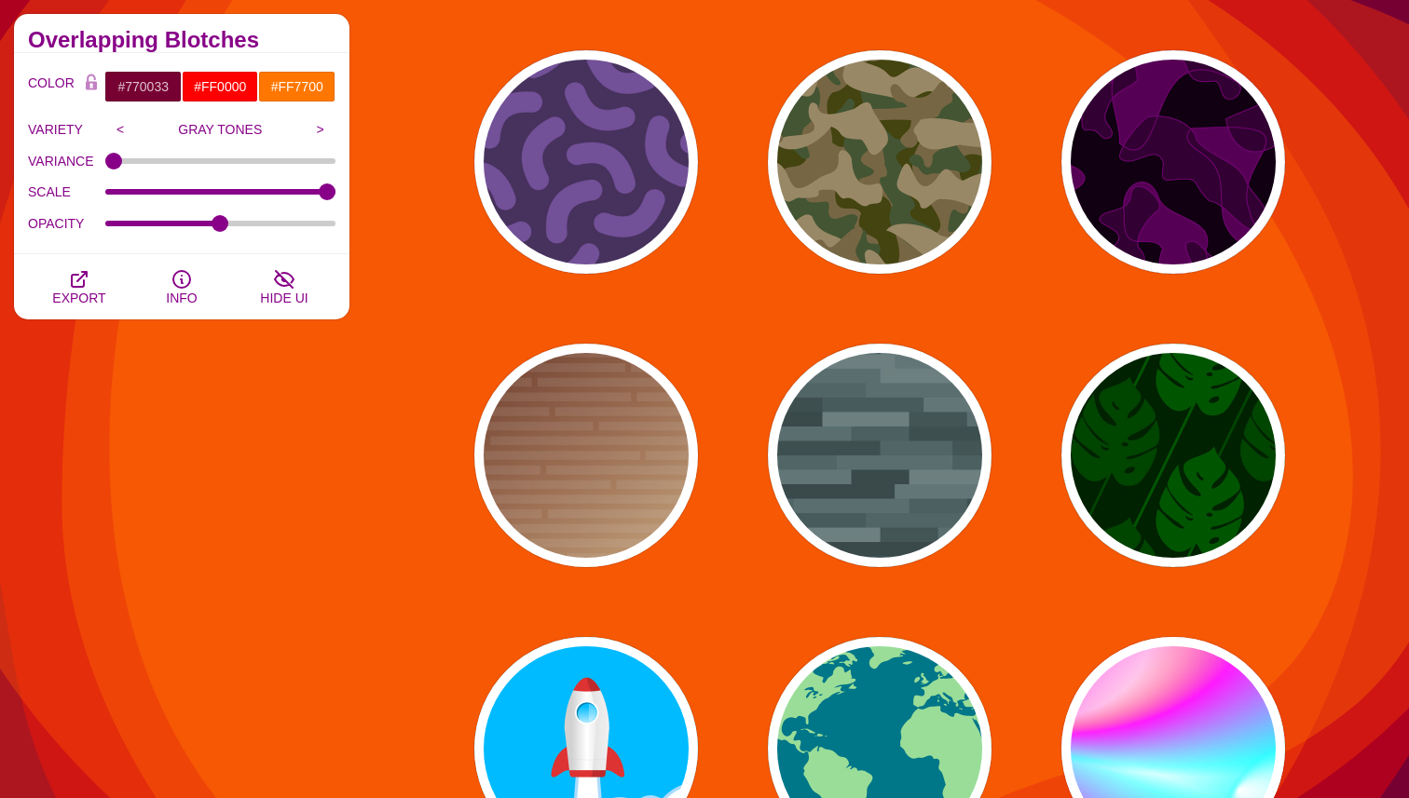
scroll to position [28107, 0]
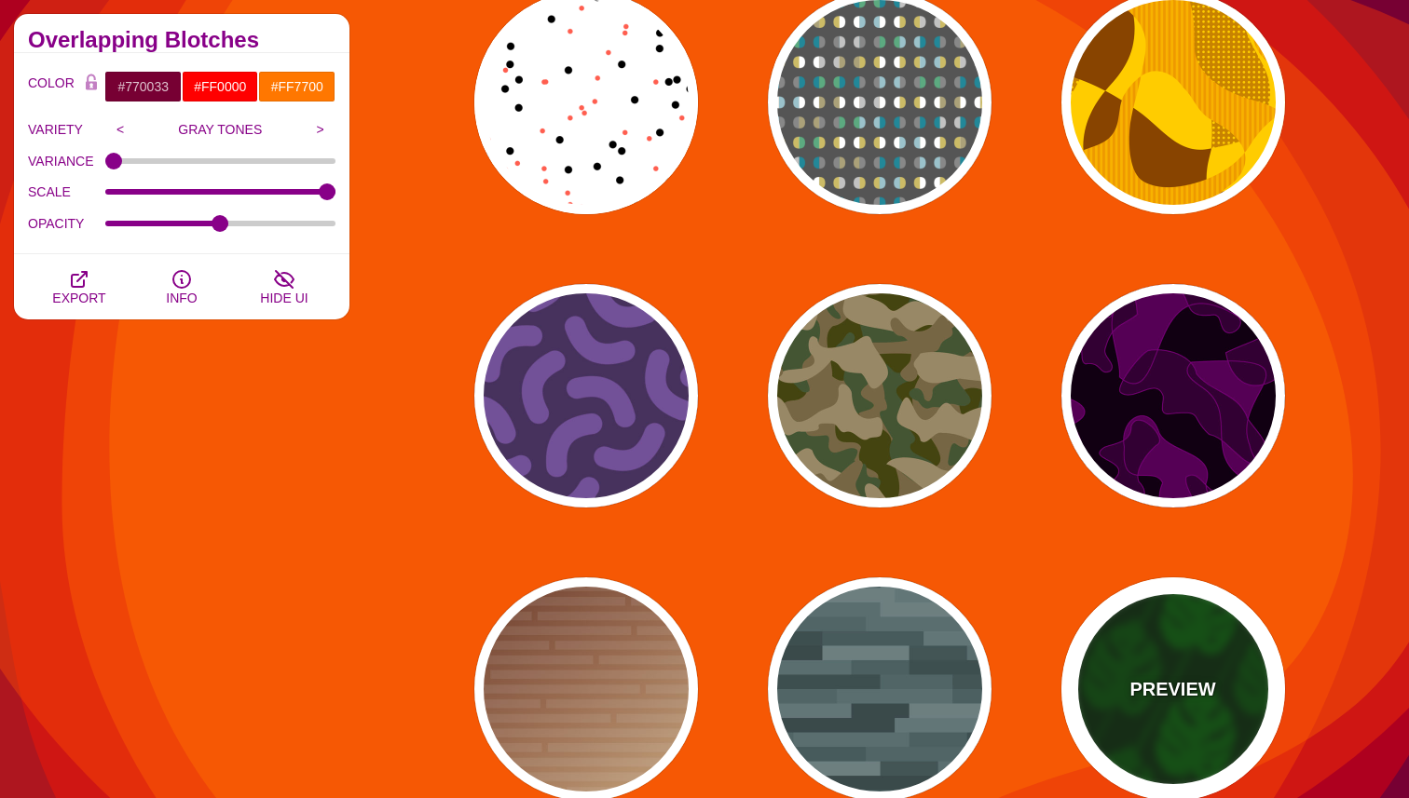
click at [1155, 638] on div "PREVIEW" at bounding box center [1173, 690] width 224 height 224
type input "#002200"
type input "#004400"
type input "#005500"
type input "200"
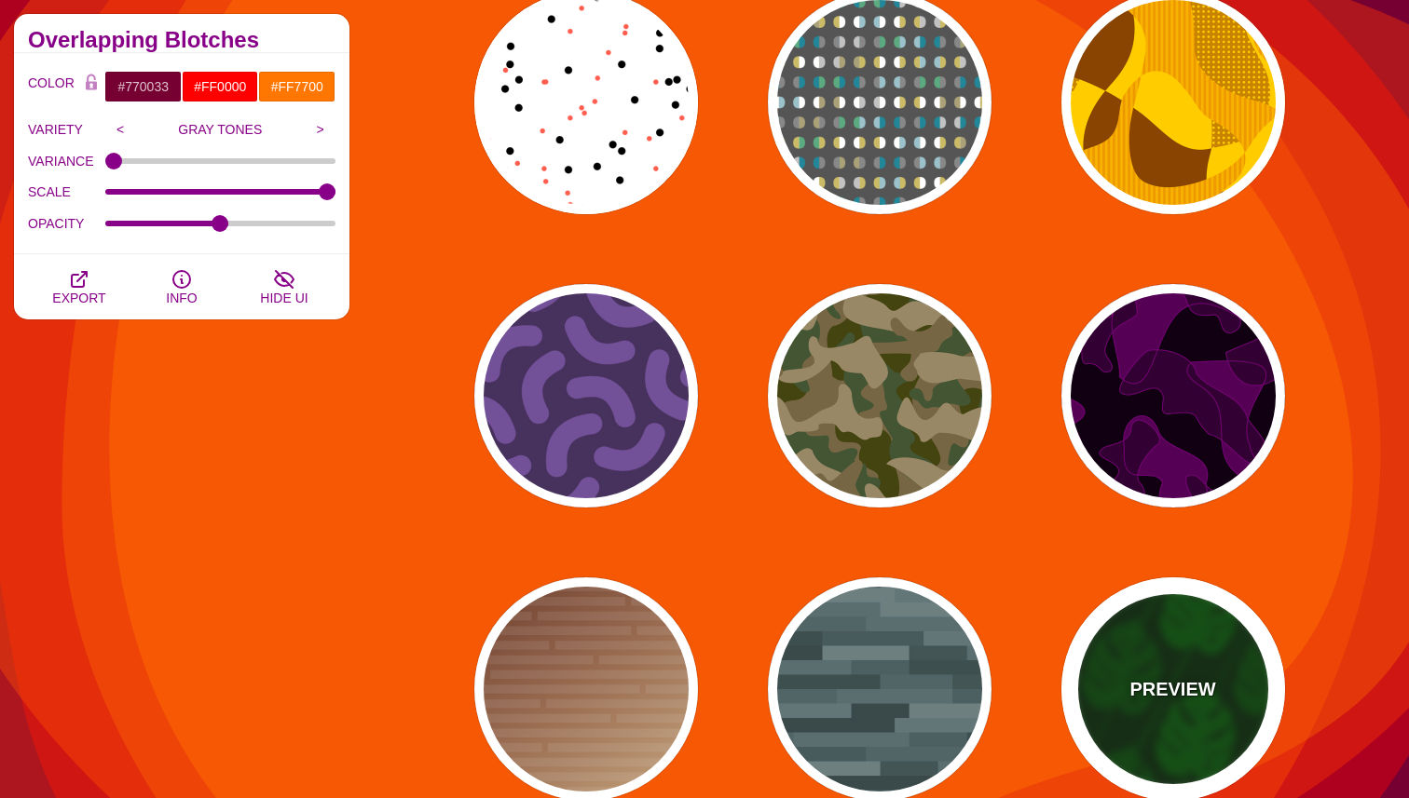
type input "1"
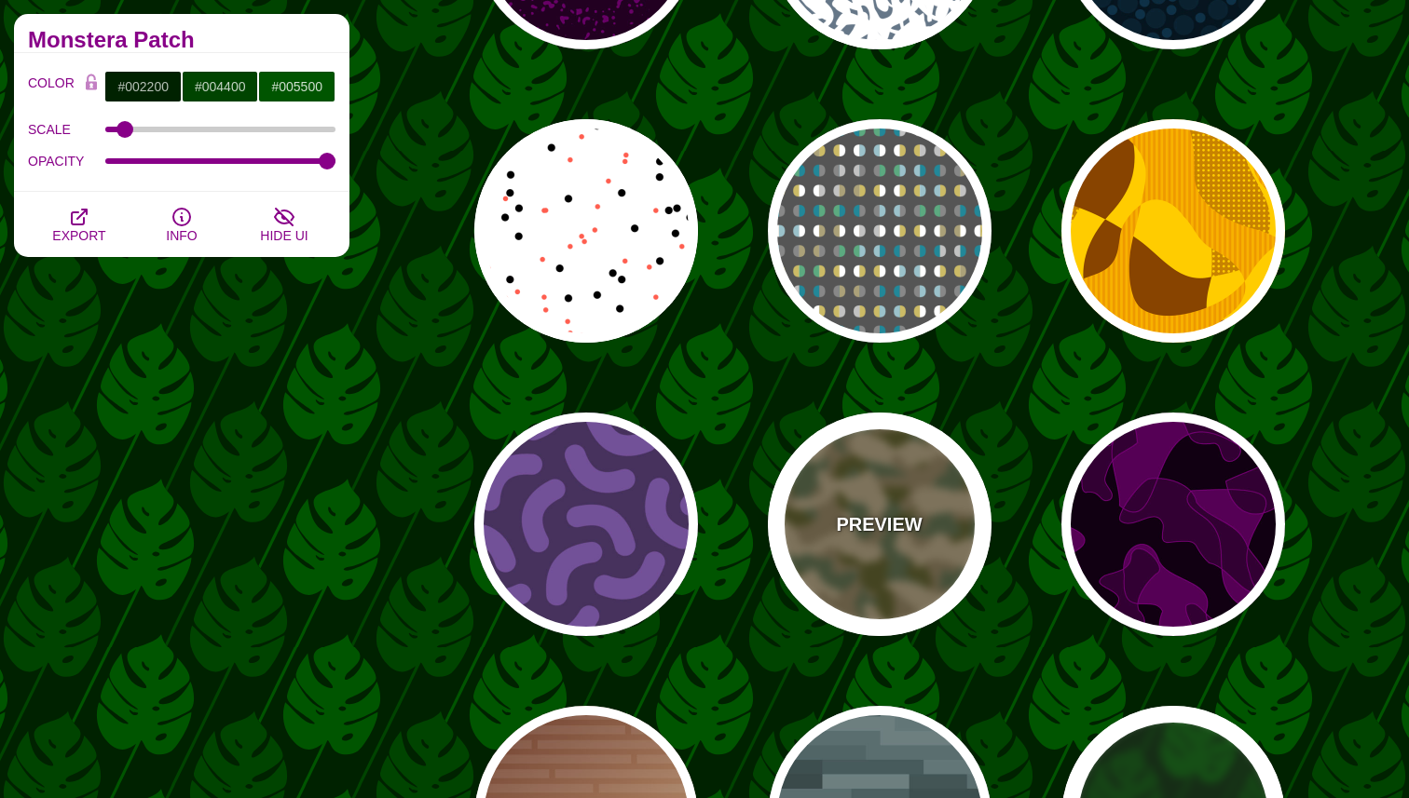
scroll to position [27881, 0]
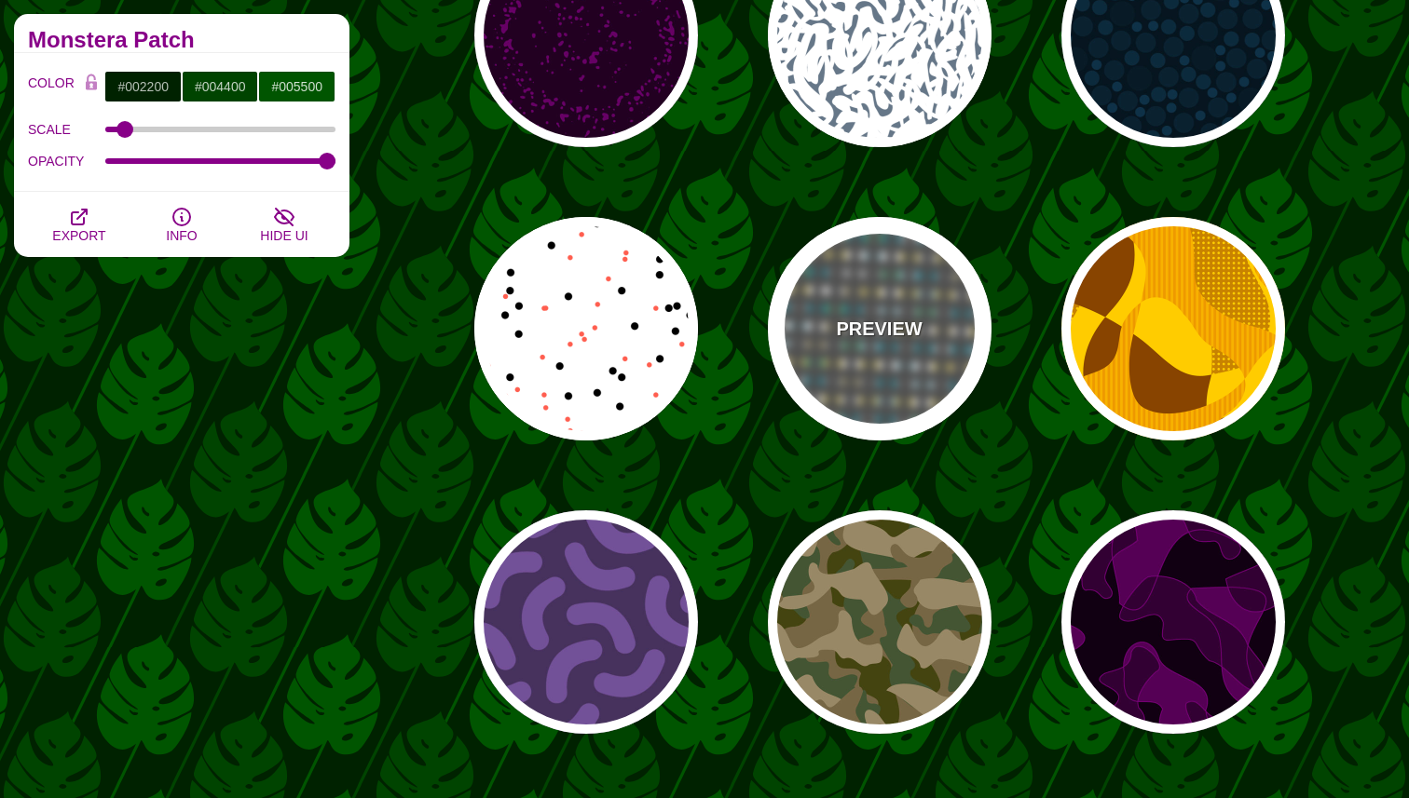
click at [937, 346] on div "PREVIEW" at bounding box center [880, 329] width 224 height 224
type input "#555555"
type input "#228899"
type input "#CCBB66"
type input "#FFFFFF"
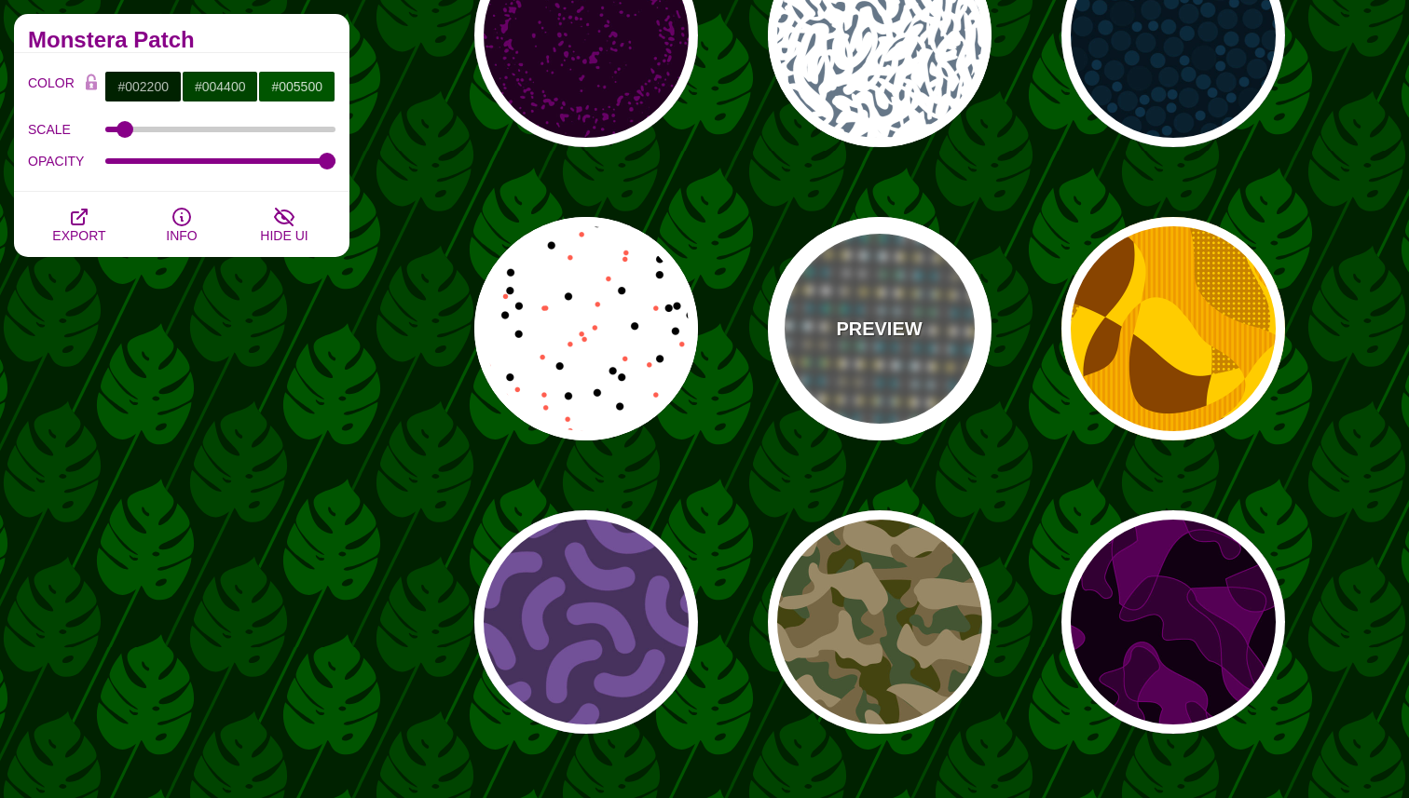
type input "#888888"
type input "50"
type input "0"
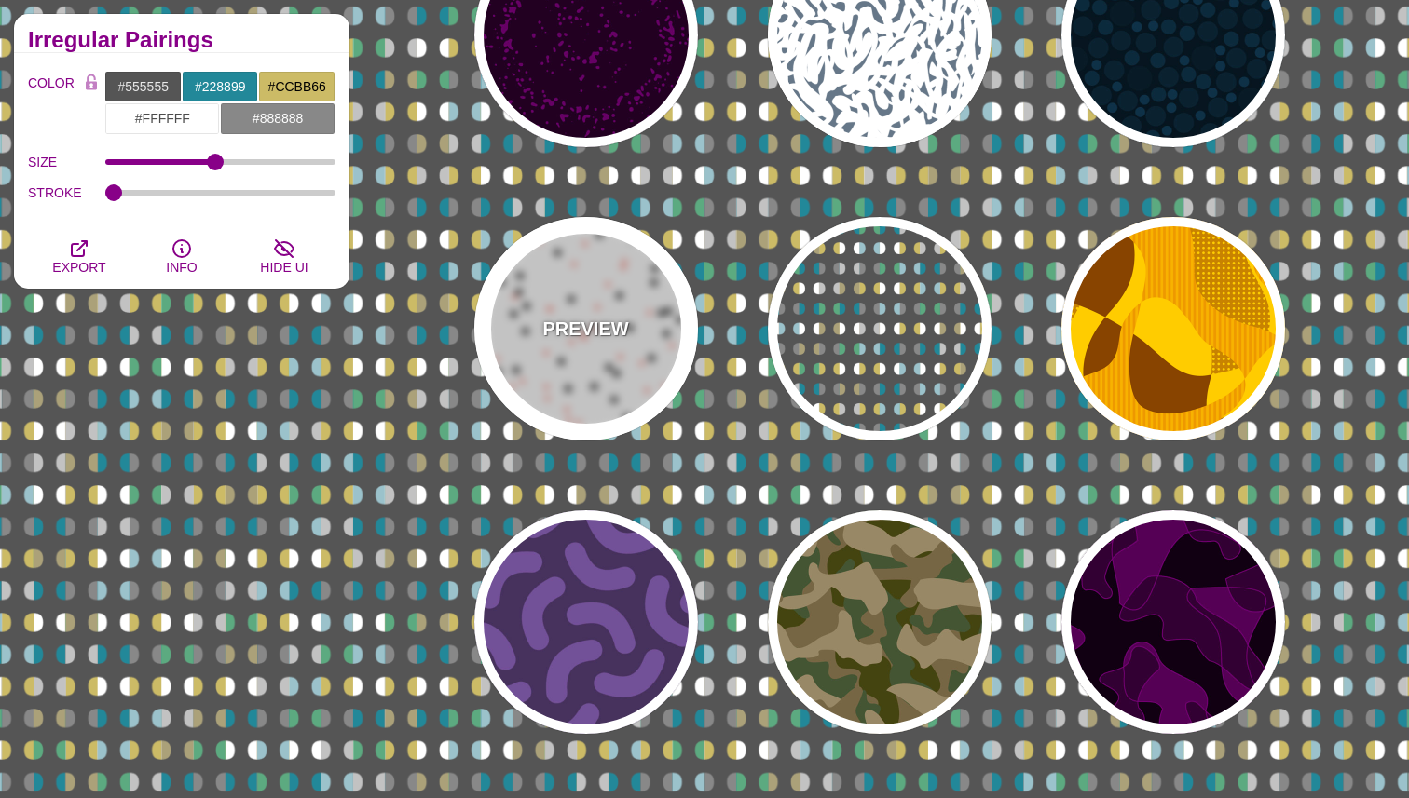
click at [658, 328] on div "PREVIEW" at bounding box center [586, 329] width 224 height 224
type input "#FFFFFF"
type input "#000000"
type input "#FF5E4F"
type input "30"
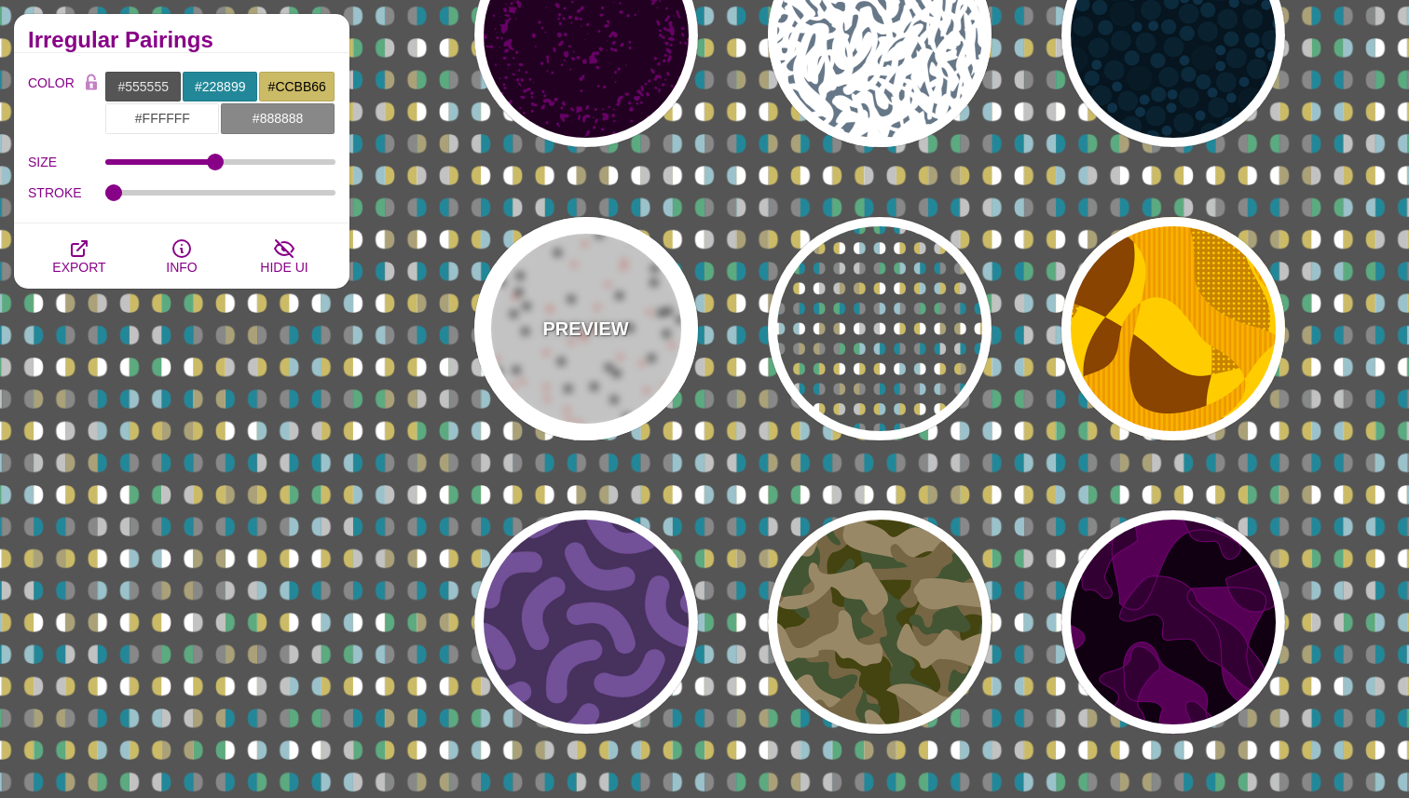
type input "20"
type input "0"
type input "0.25"
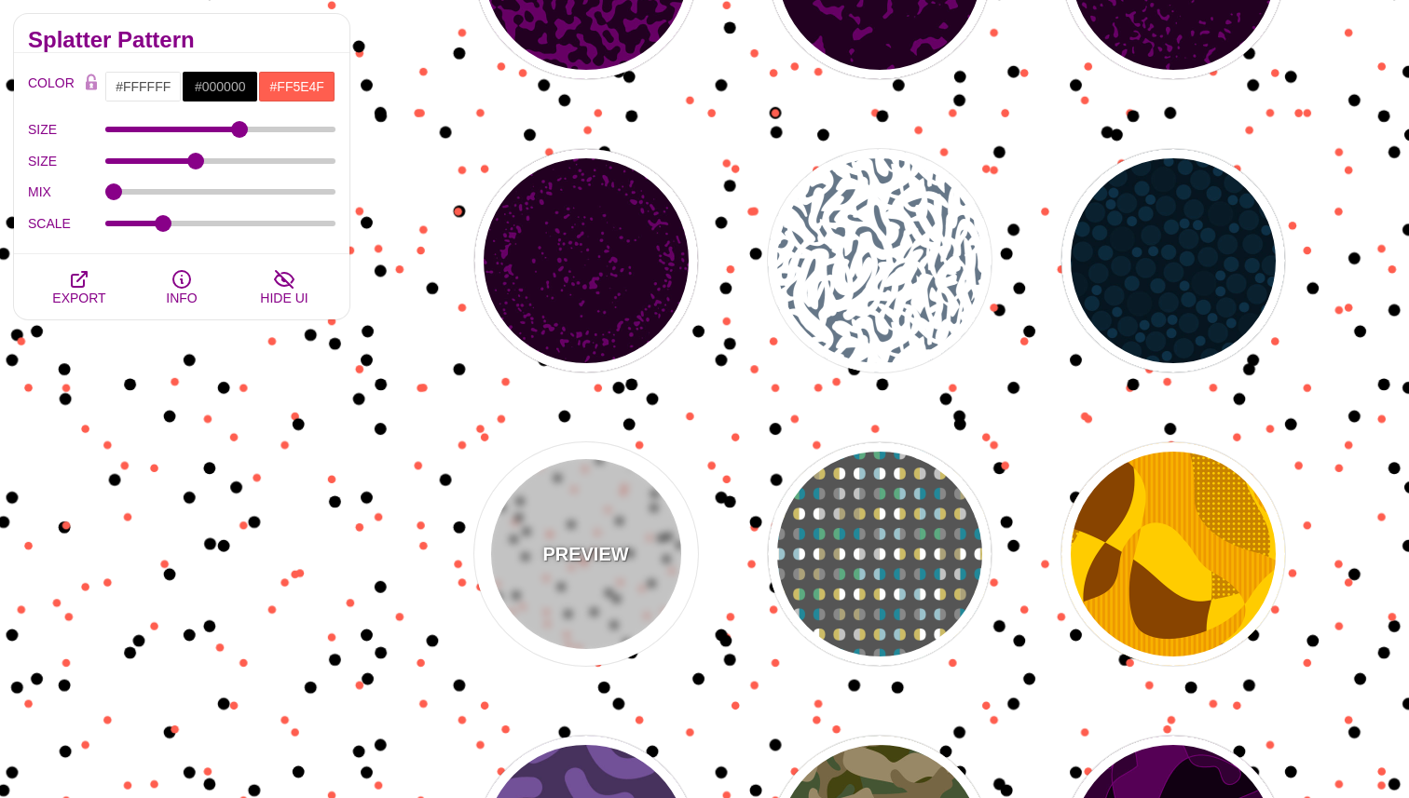
scroll to position [27436, 0]
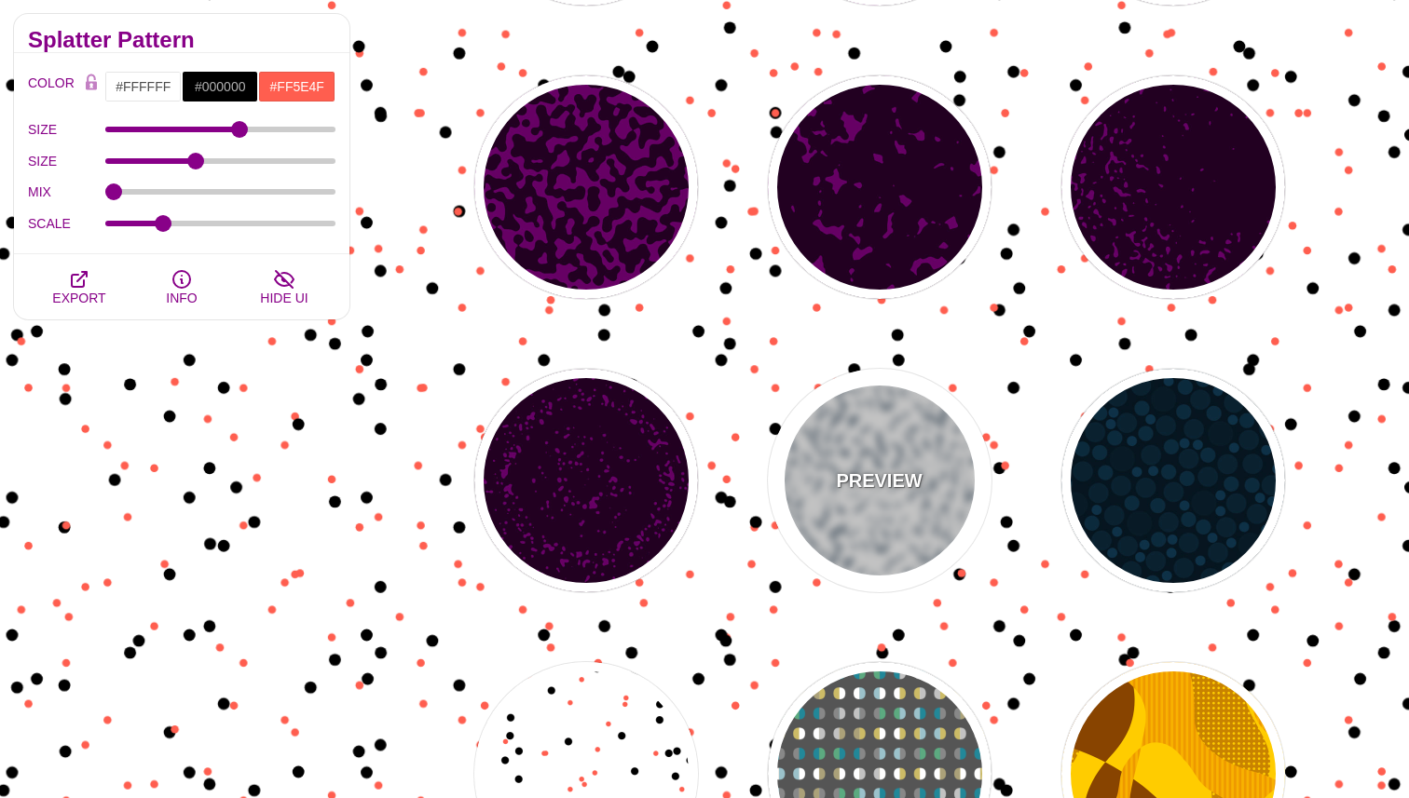
click at [812, 432] on div "PREVIEW" at bounding box center [880, 481] width 224 height 224
type input "#667788"
type input "#FFFFFF"
type input "0"
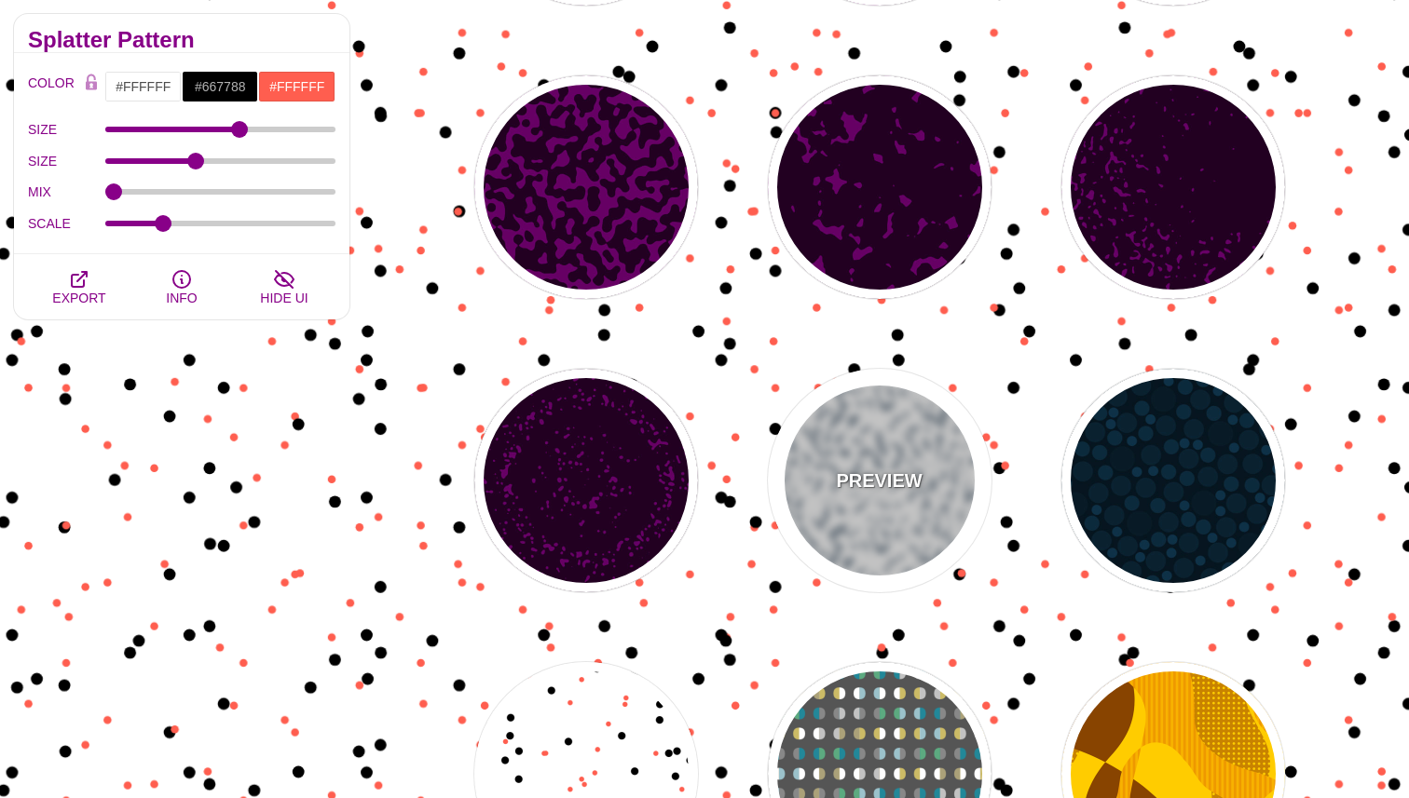
type input "5"
type input "1"
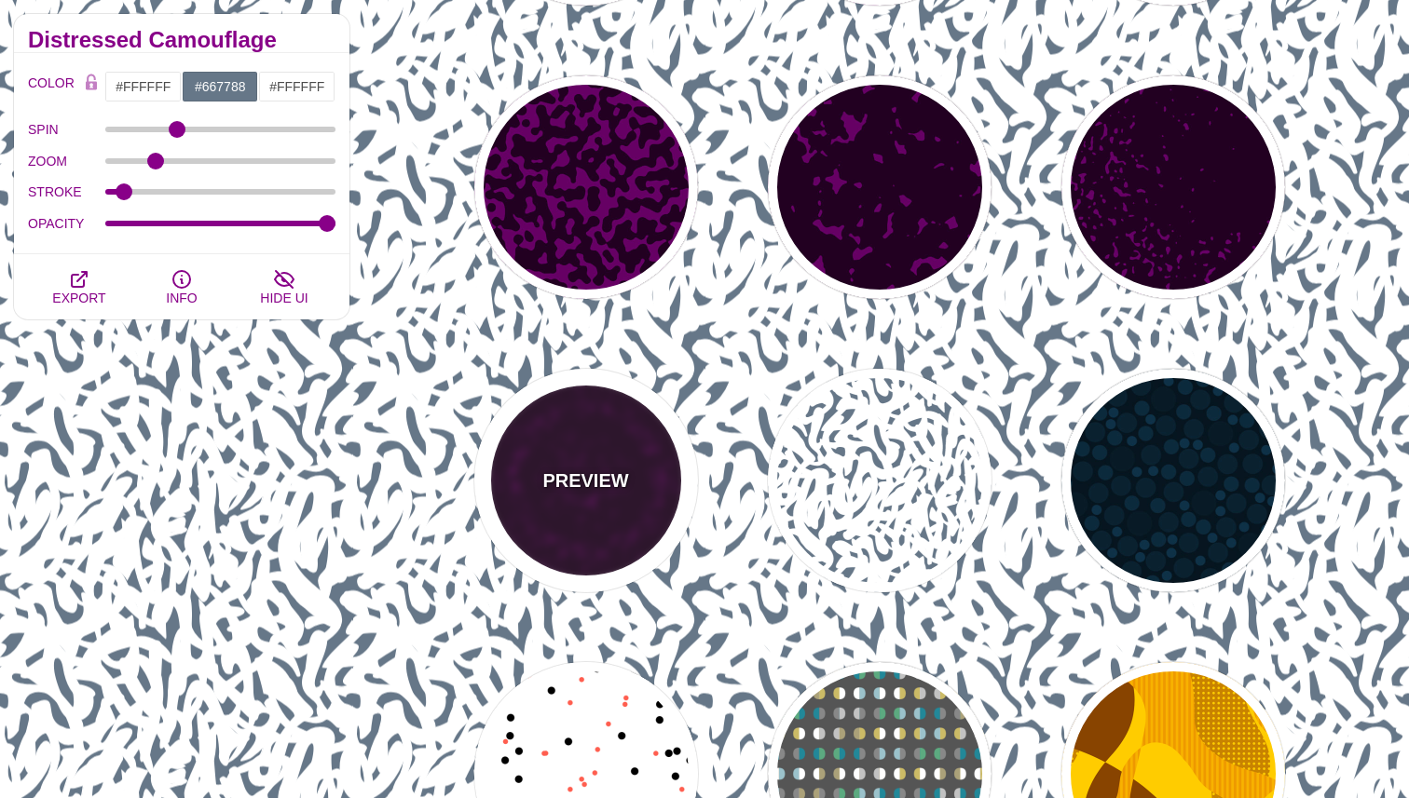
click at [596, 433] on div "PREVIEW" at bounding box center [586, 481] width 224 height 224
type input "#660066"
type input "#220022"
type input "1"
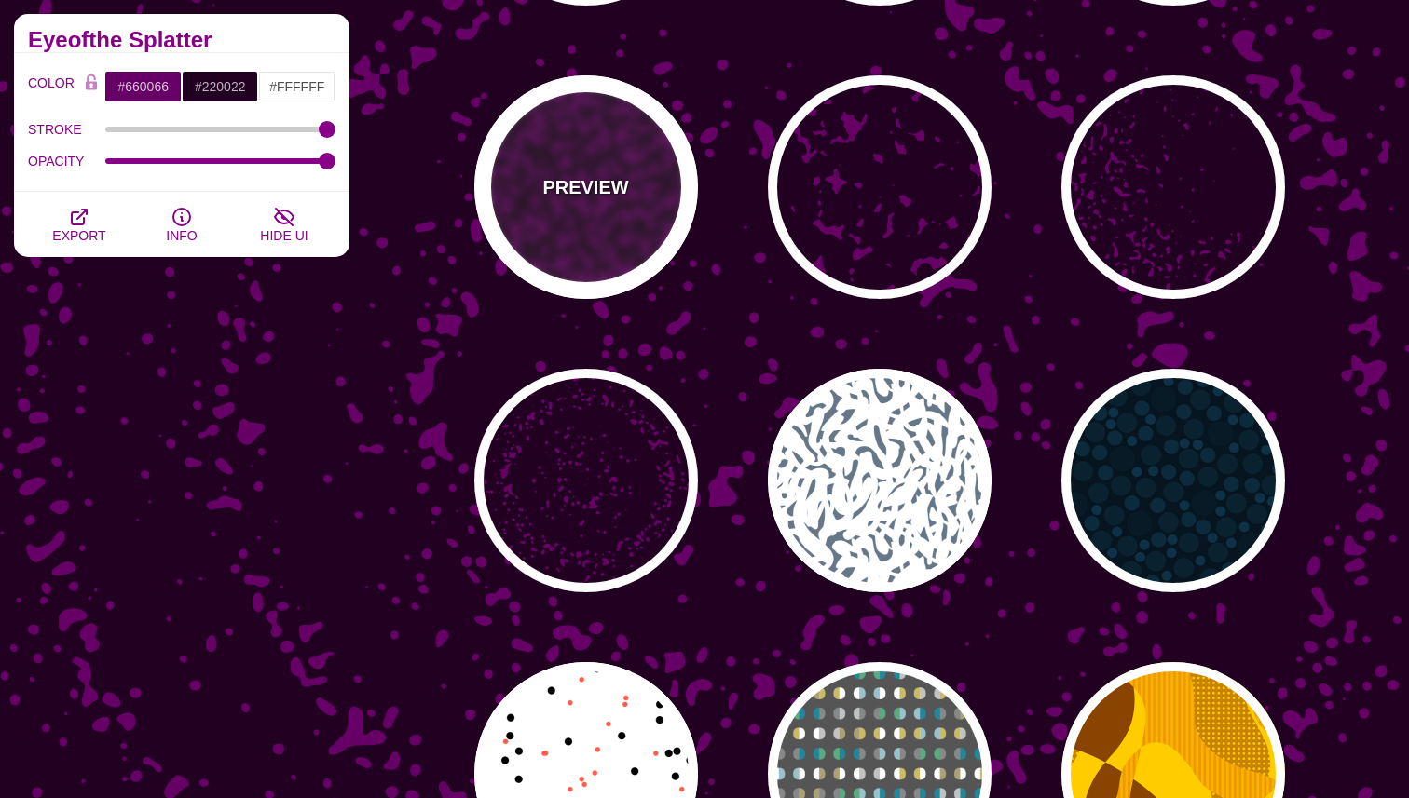
click at [588, 231] on div "PREVIEW" at bounding box center [586, 187] width 224 height 224
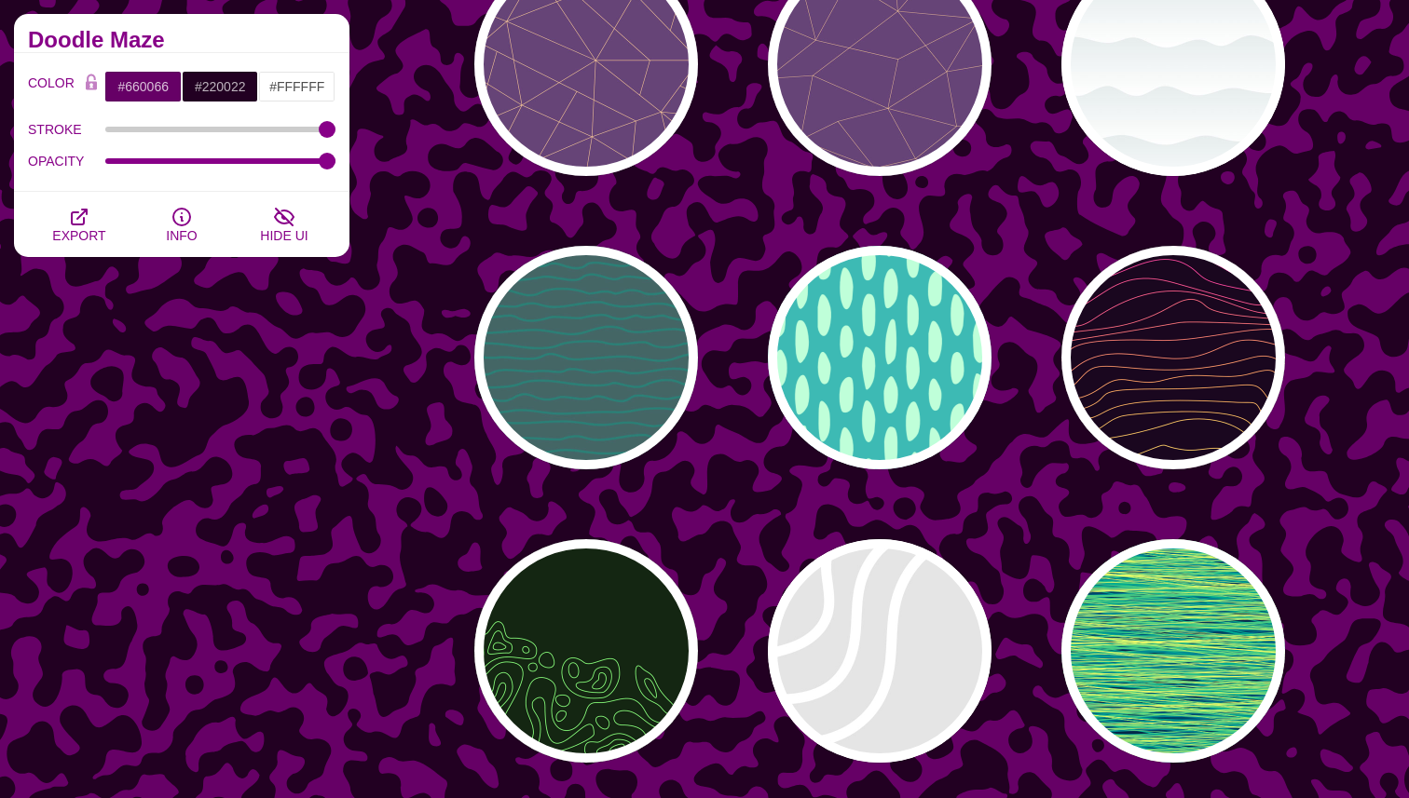
scroll to position [22691, 0]
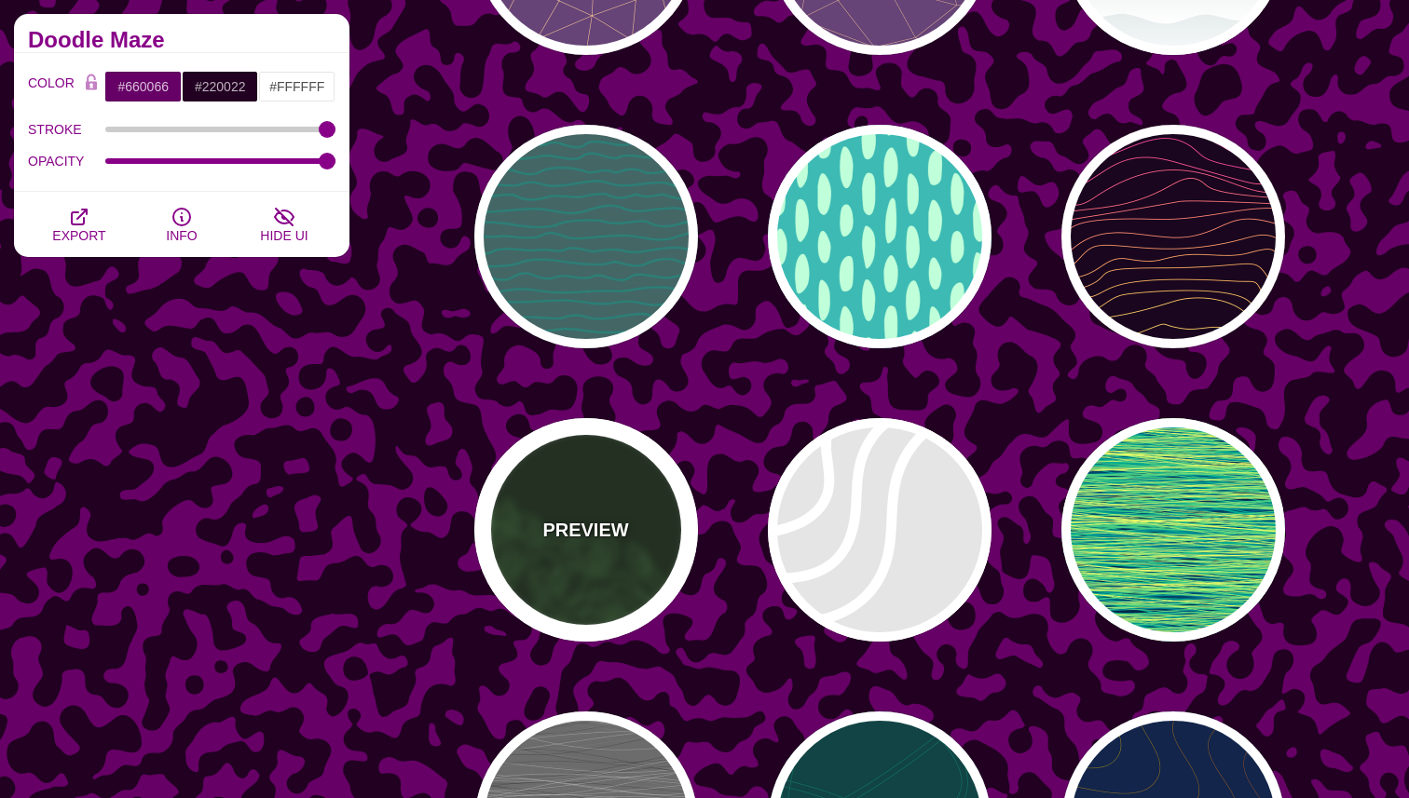
click at [668, 489] on div "PREVIEW" at bounding box center [586, 530] width 224 height 224
type input "#142612"
type input "#86FF79"
type input "0"
type input "4"
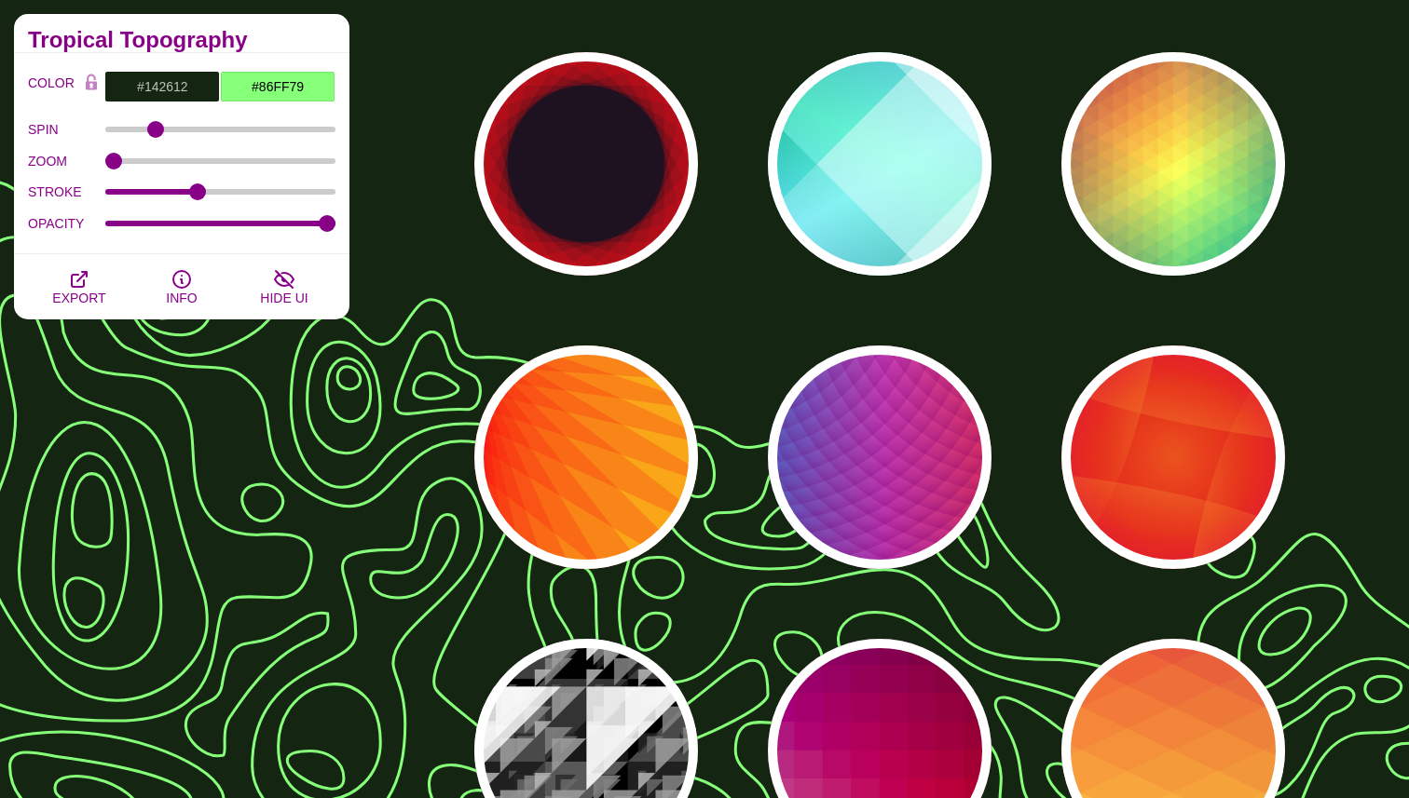
scroll to position [19440, 0]
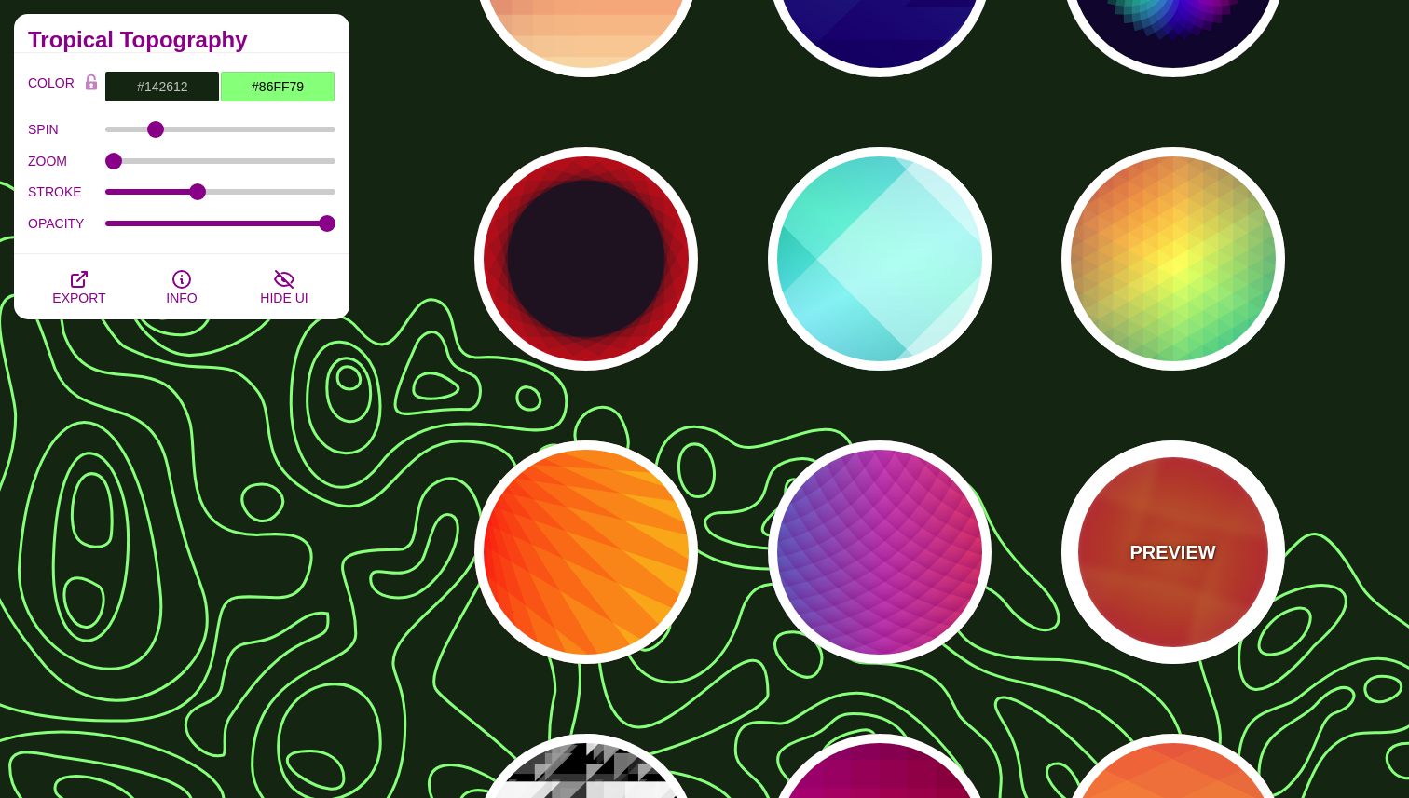
click at [1179, 596] on div "PREVIEW" at bounding box center [1173, 553] width 224 height 224
type input "#DD0000"
type input "#FFAA17"
type input "#EE1188"
type input "50"
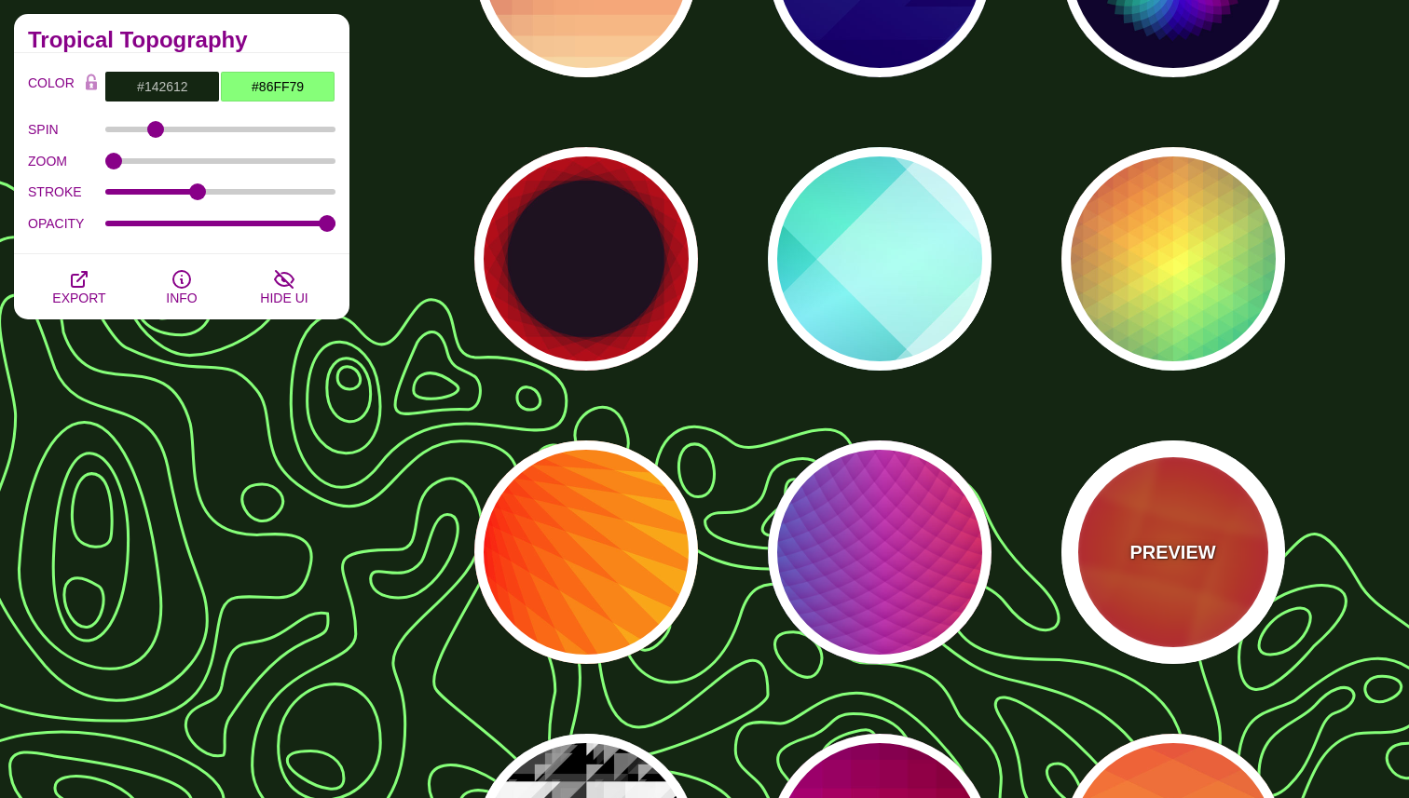
type input "50"
type input "0.5"
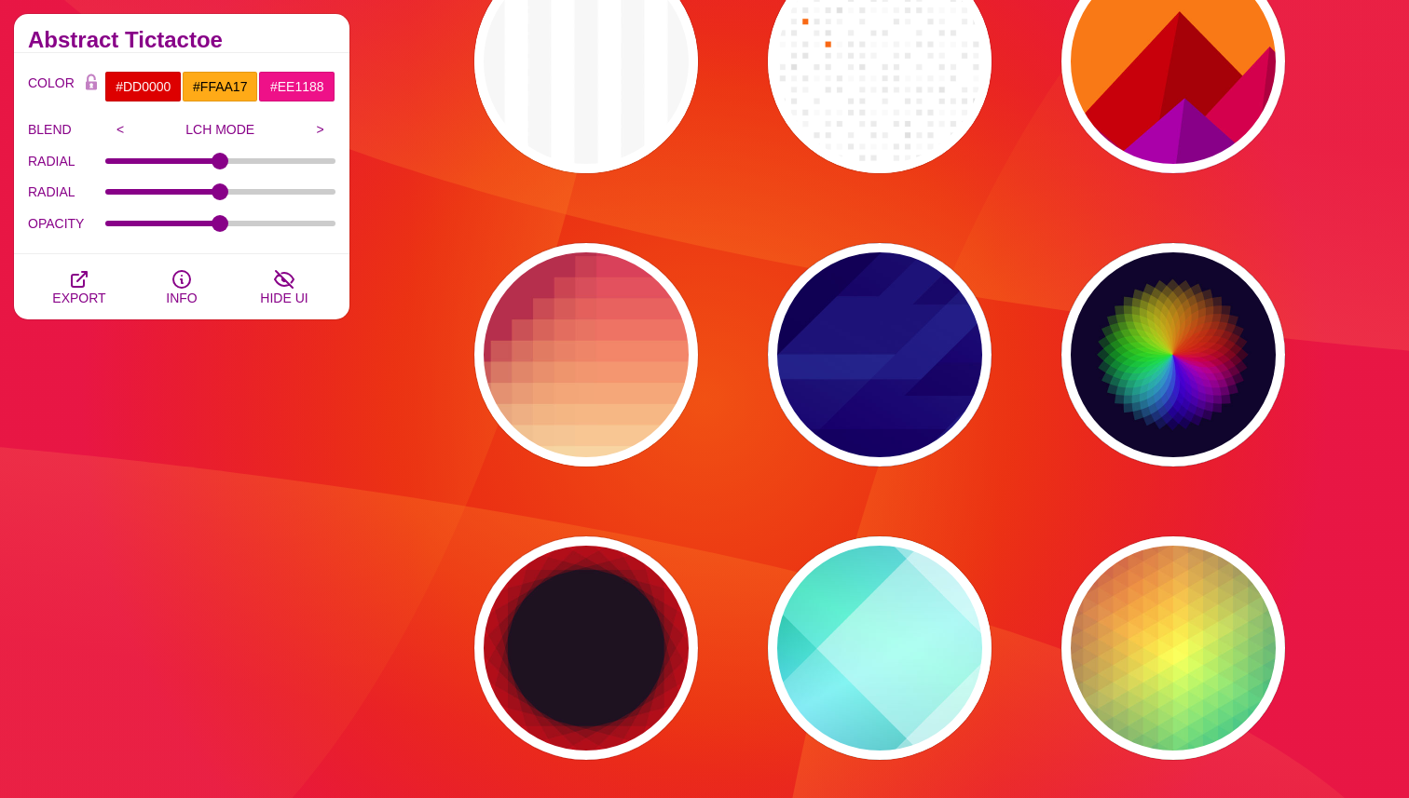
scroll to position [18997, 0]
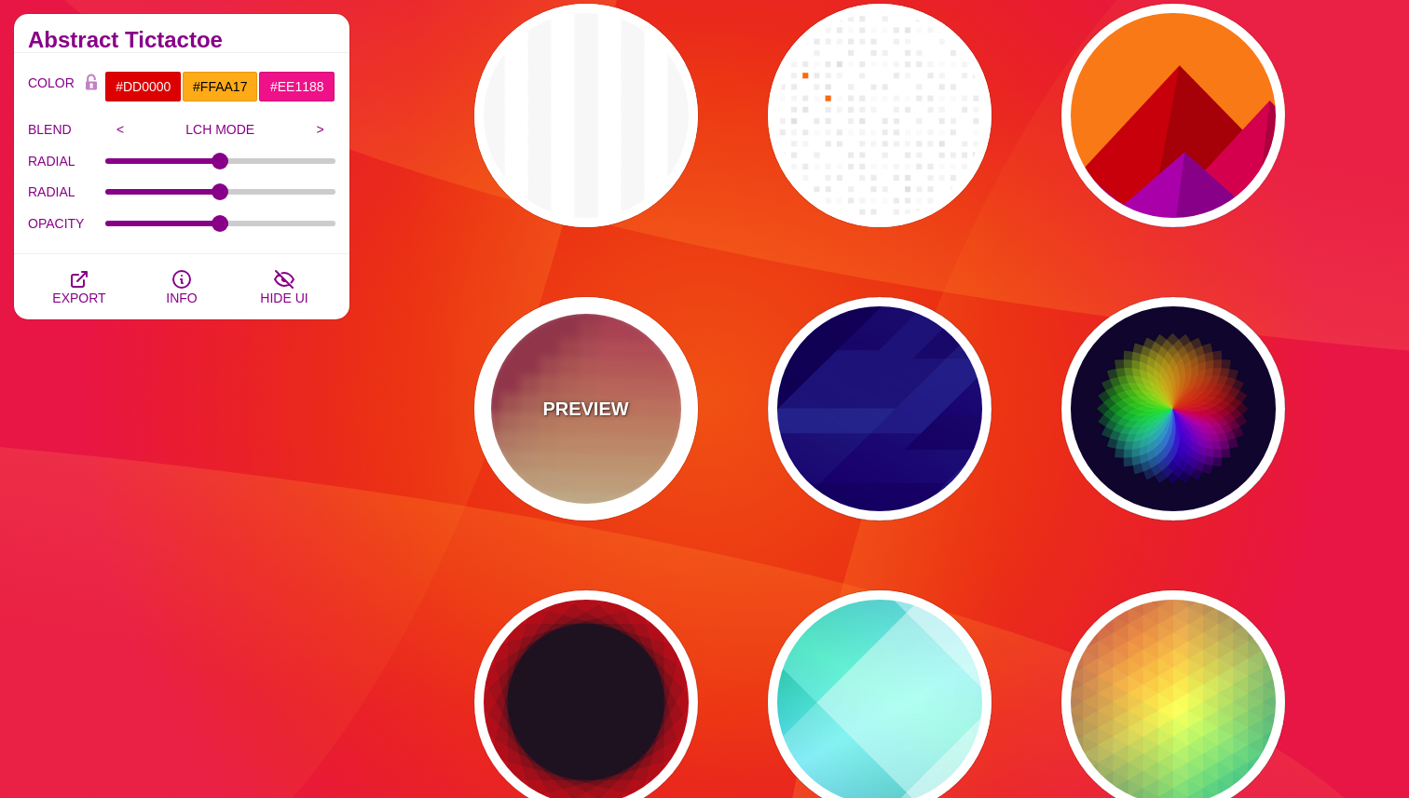
click at [677, 423] on div "PREVIEW" at bounding box center [586, 409] width 224 height 224
type input "#BA324B"
type input "#FF4567"
type input "#FFF5C7"
type input "0"
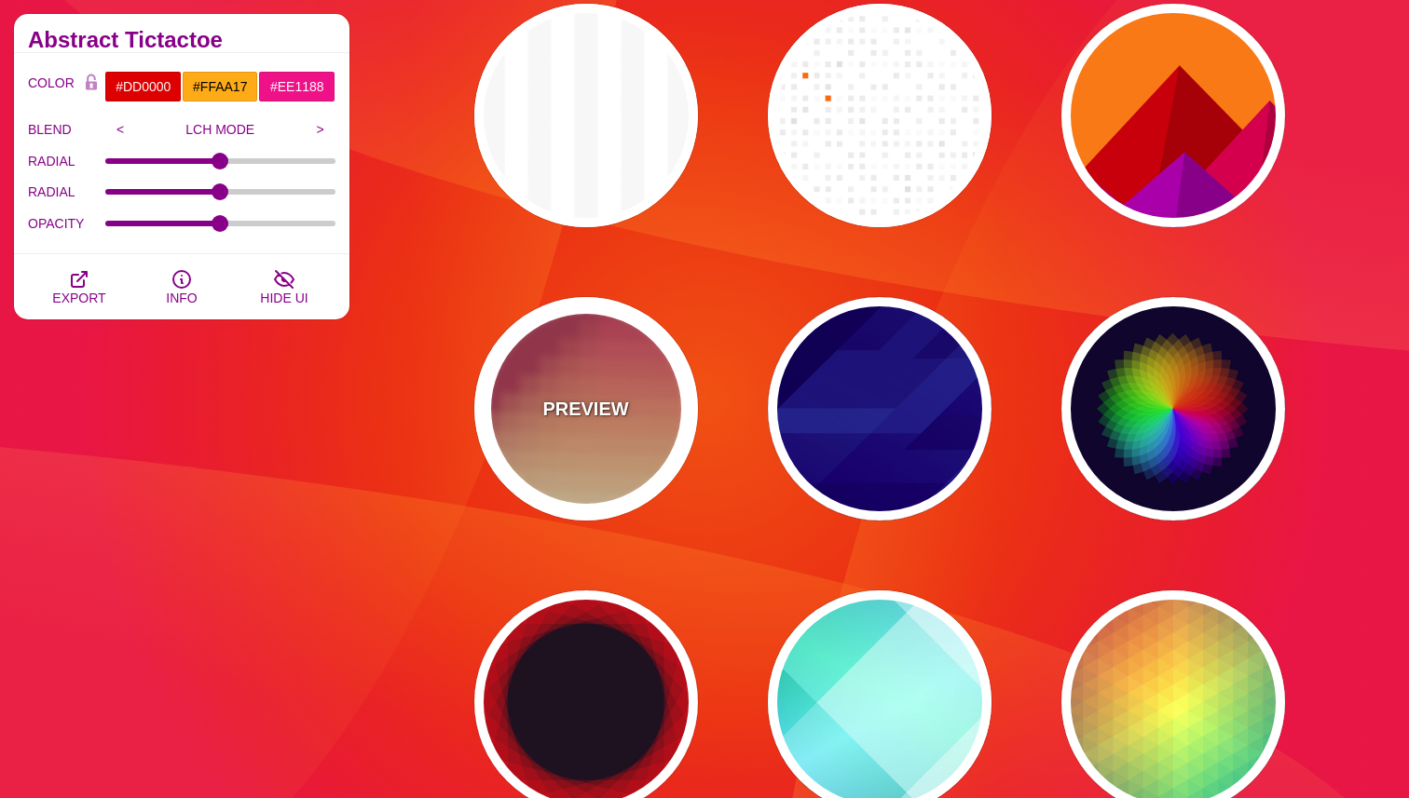
type input "0"
type input "0.3"
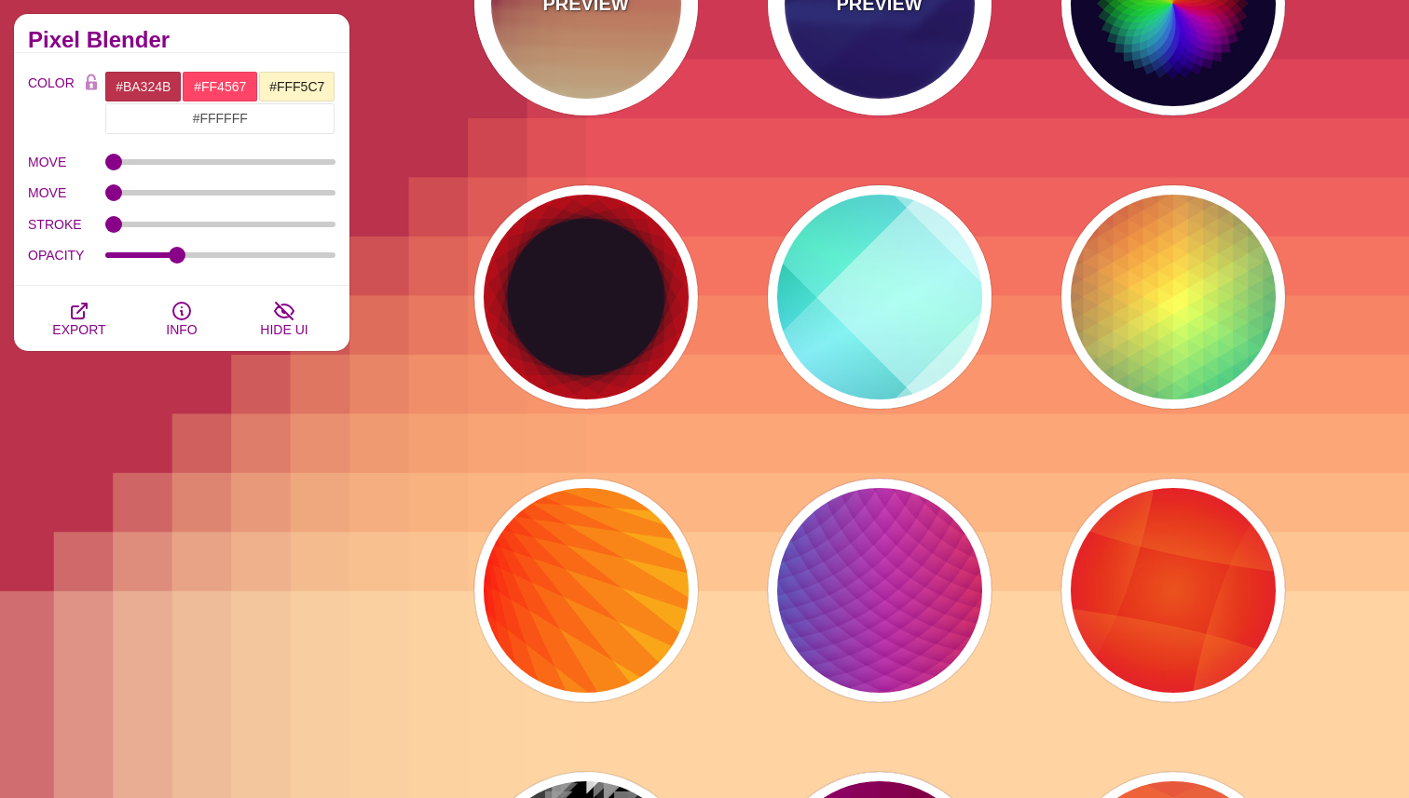
scroll to position [19429, 0]
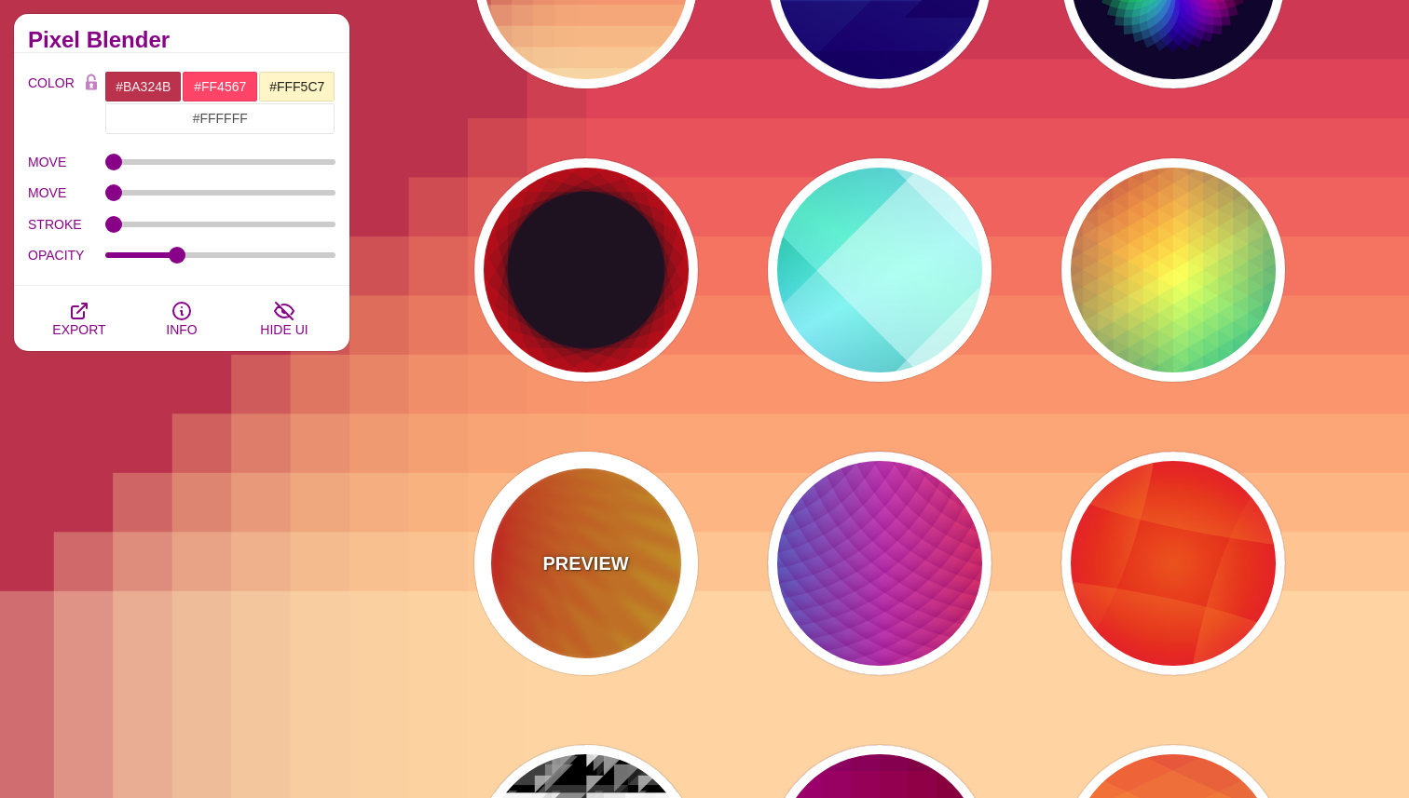
click at [623, 524] on div "PREVIEW" at bounding box center [586, 564] width 224 height 224
type input "#FFFF00"
type input "#FF0000"
type input "100"
type input "0.2"
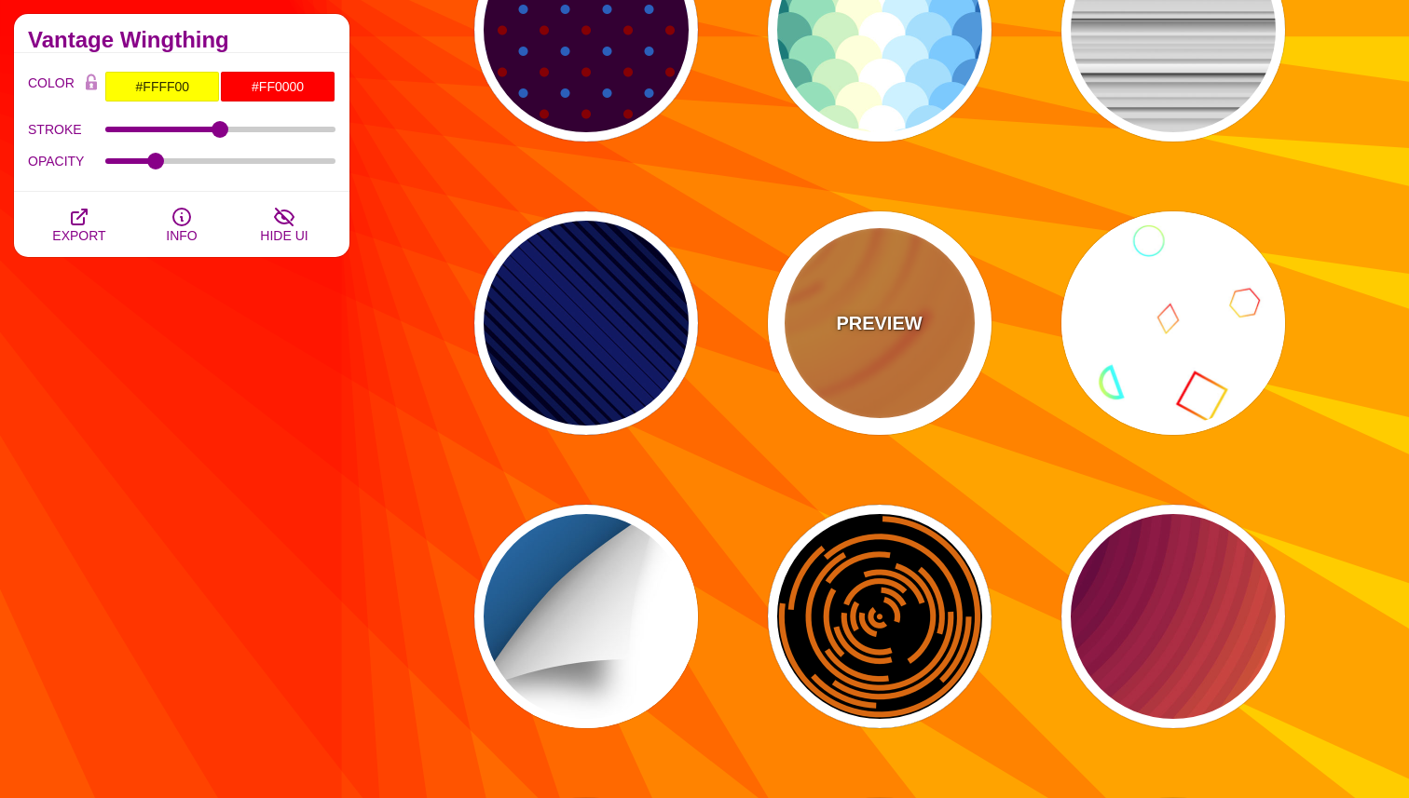
scroll to position [18188, 0]
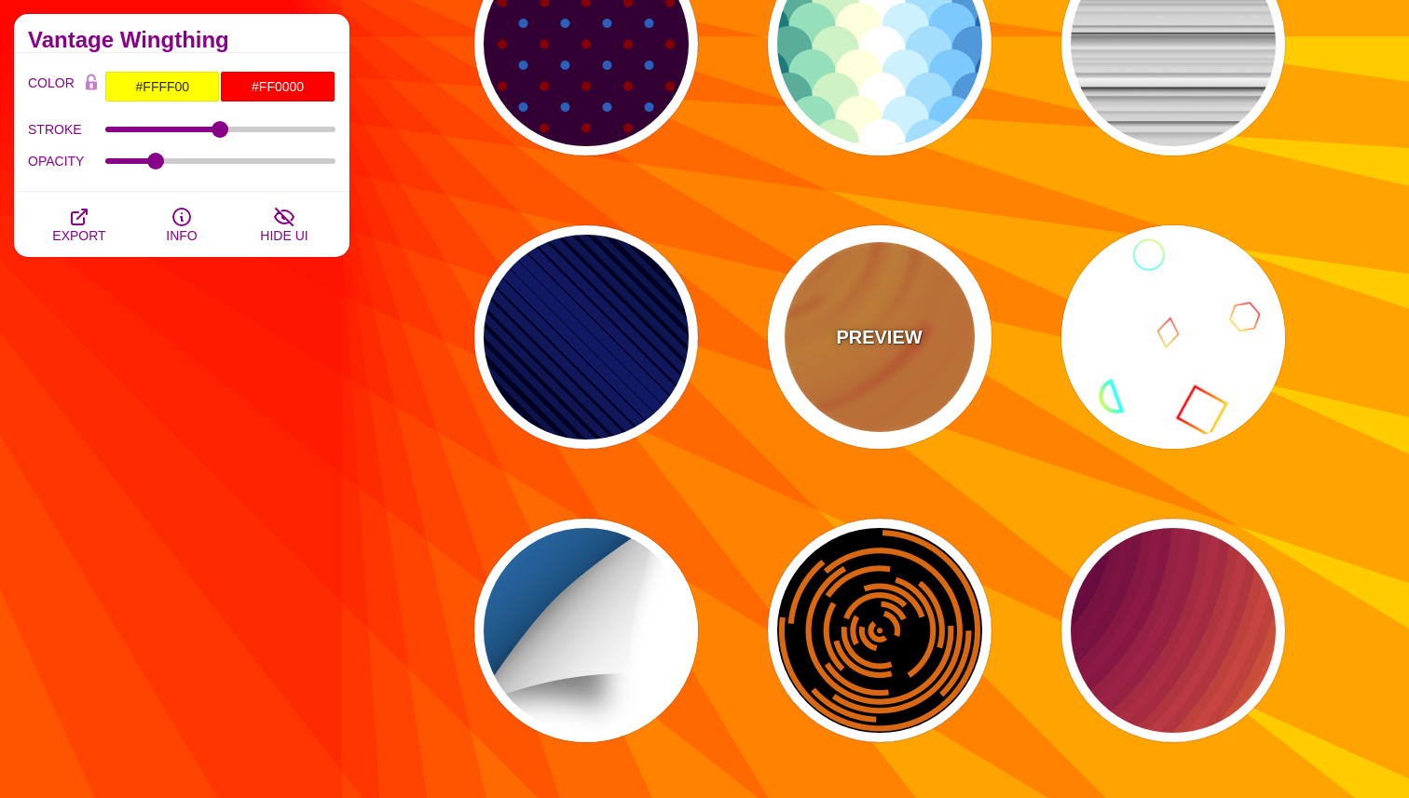
click at [888, 280] on div "PREVIEW" at bounding box center [880, 337] width 224 height 224
type input "#EE5522"
type input "#FFBB33"
type input "0"
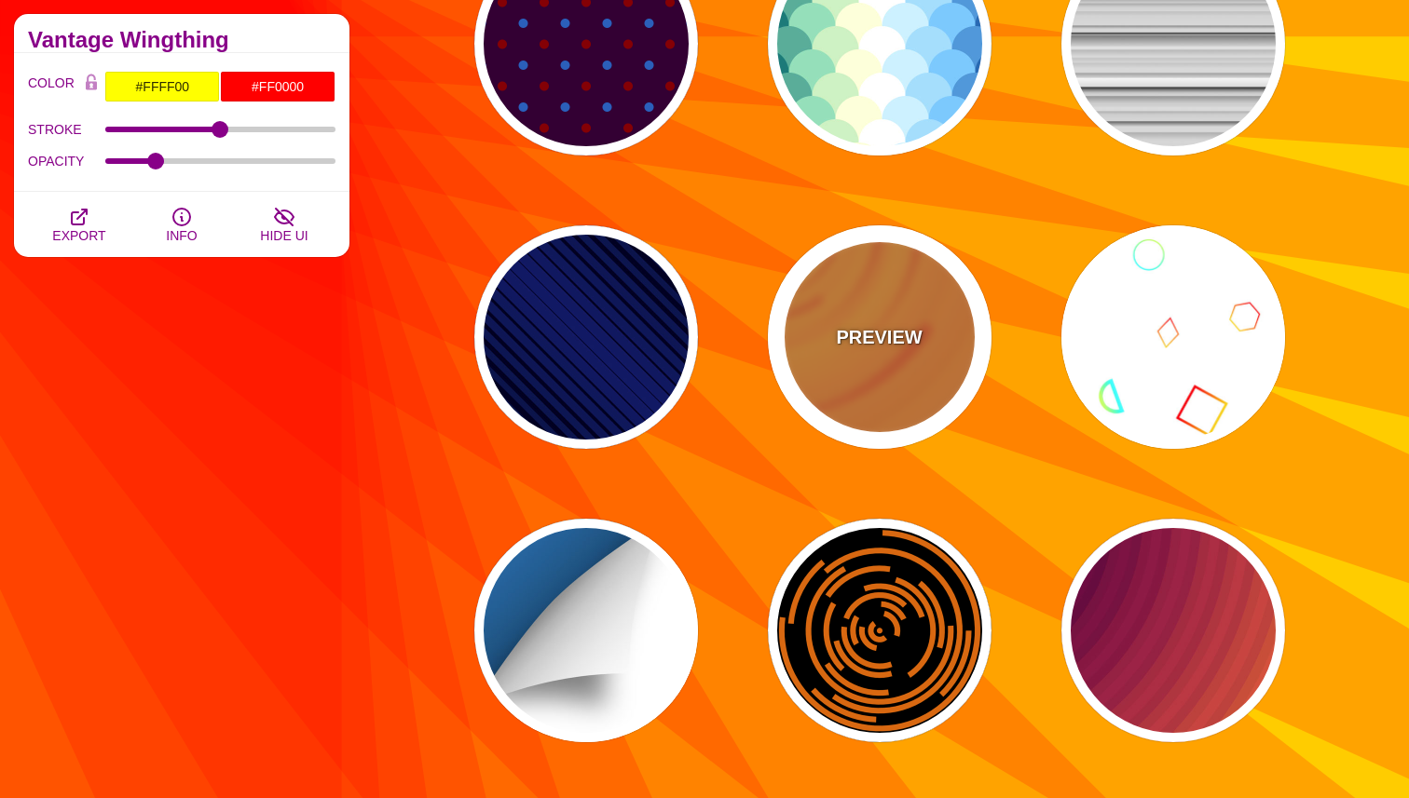
type input "0.1"
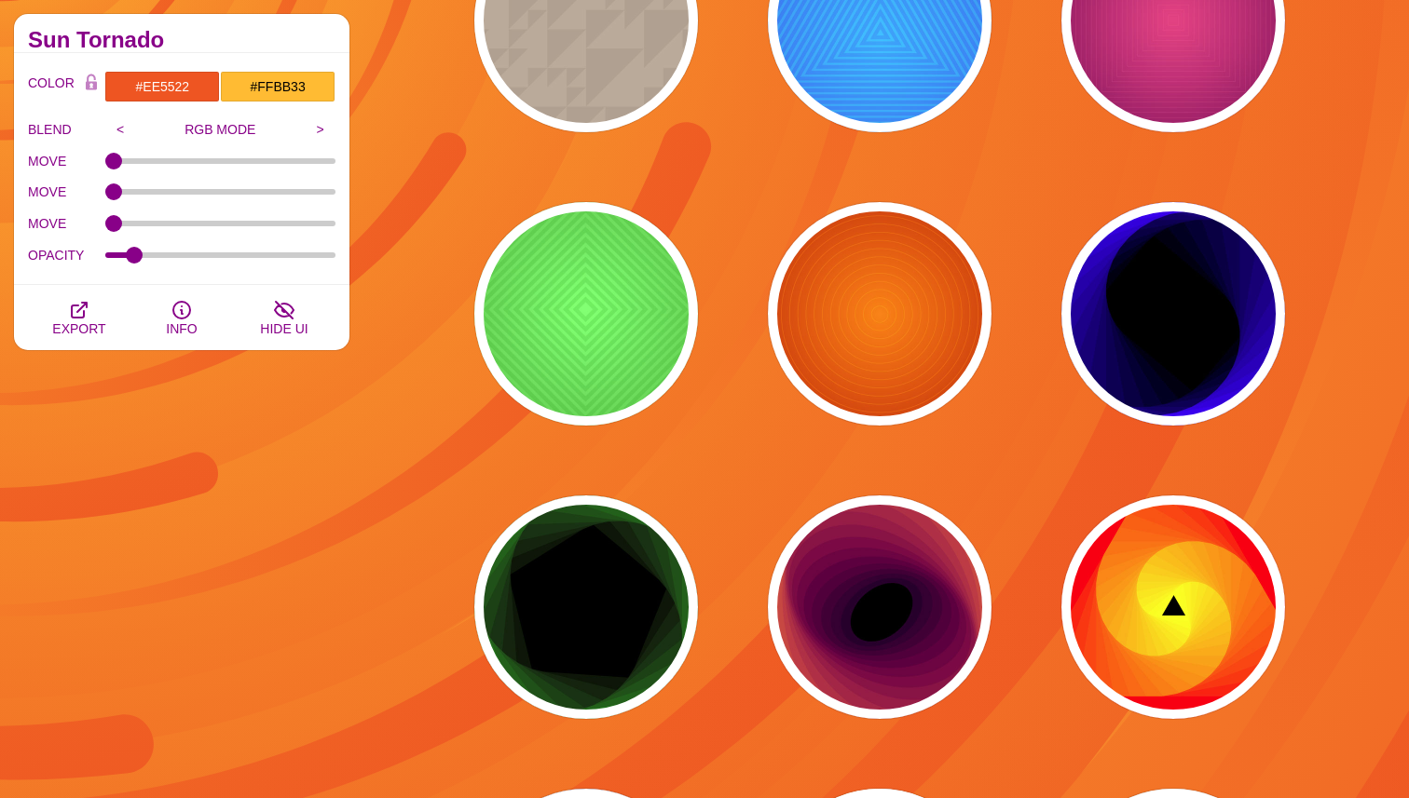
scroll to position [17308, 0]
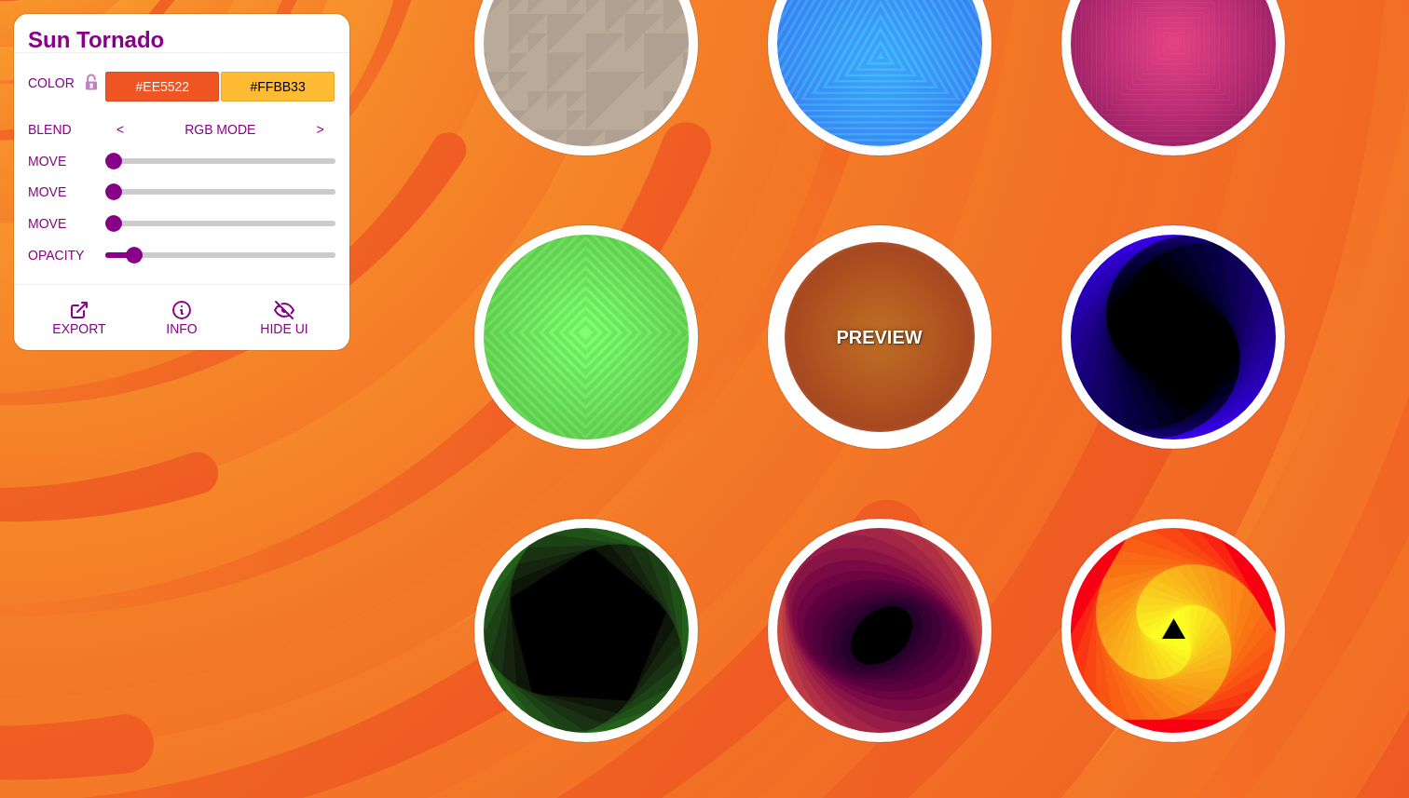
click at [921, 325] on div "PREVIEW" at bounding box center [880, 337] width 224 height 224
type input "#FF0000"
type input "#990000"
type input "#FFFF00"
type input "#FF4400"
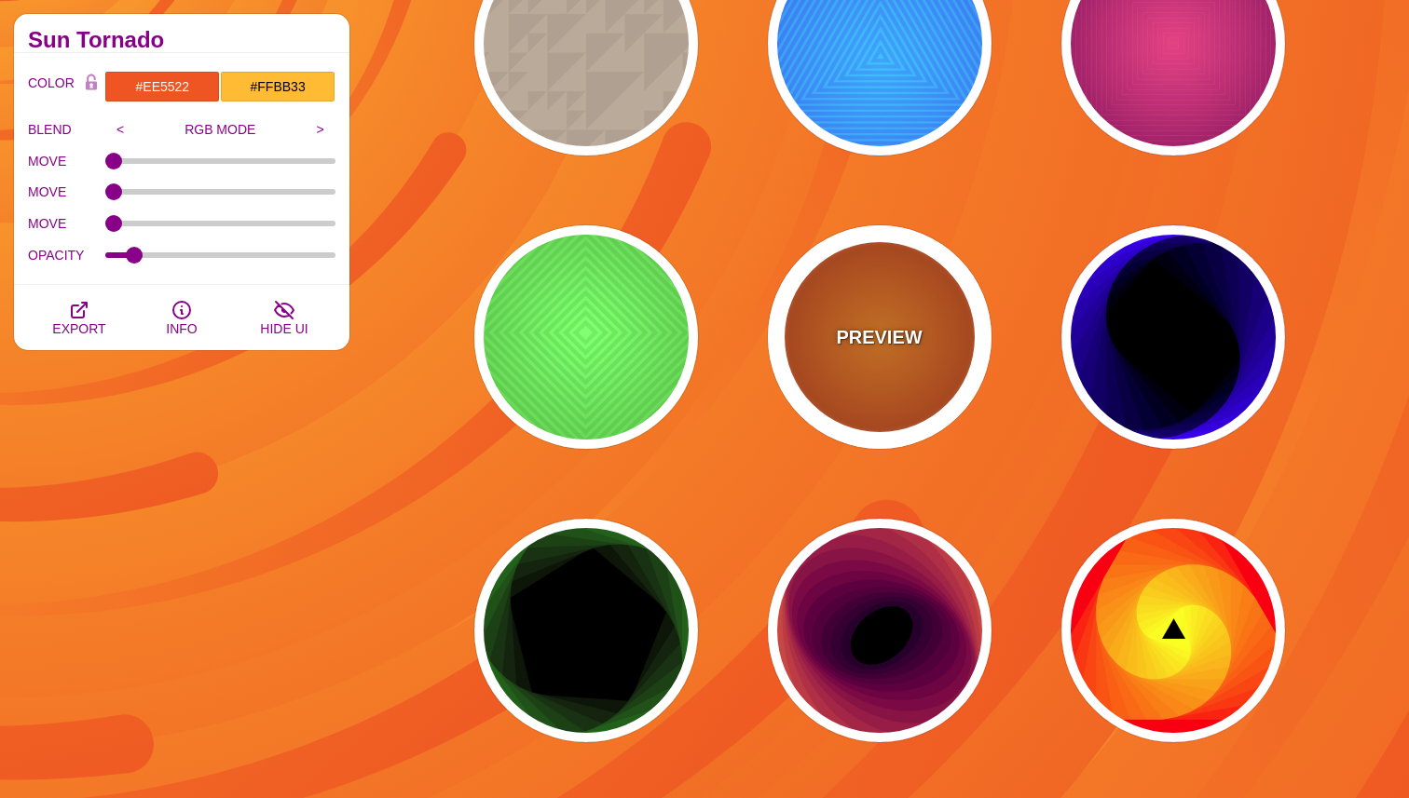
type input "2"
type input "60"
type input "70"
type input "0.5"
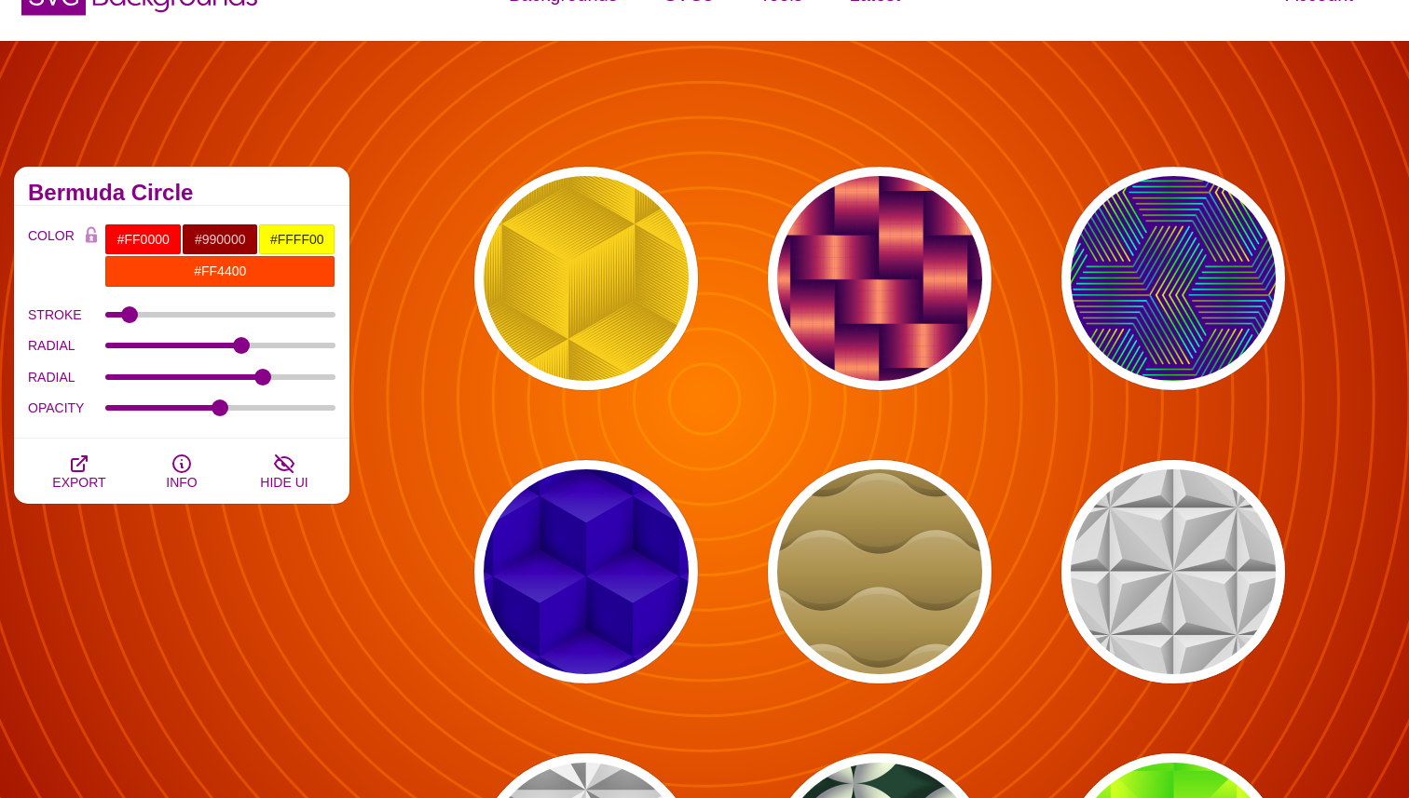
scroll to position [0, 0]
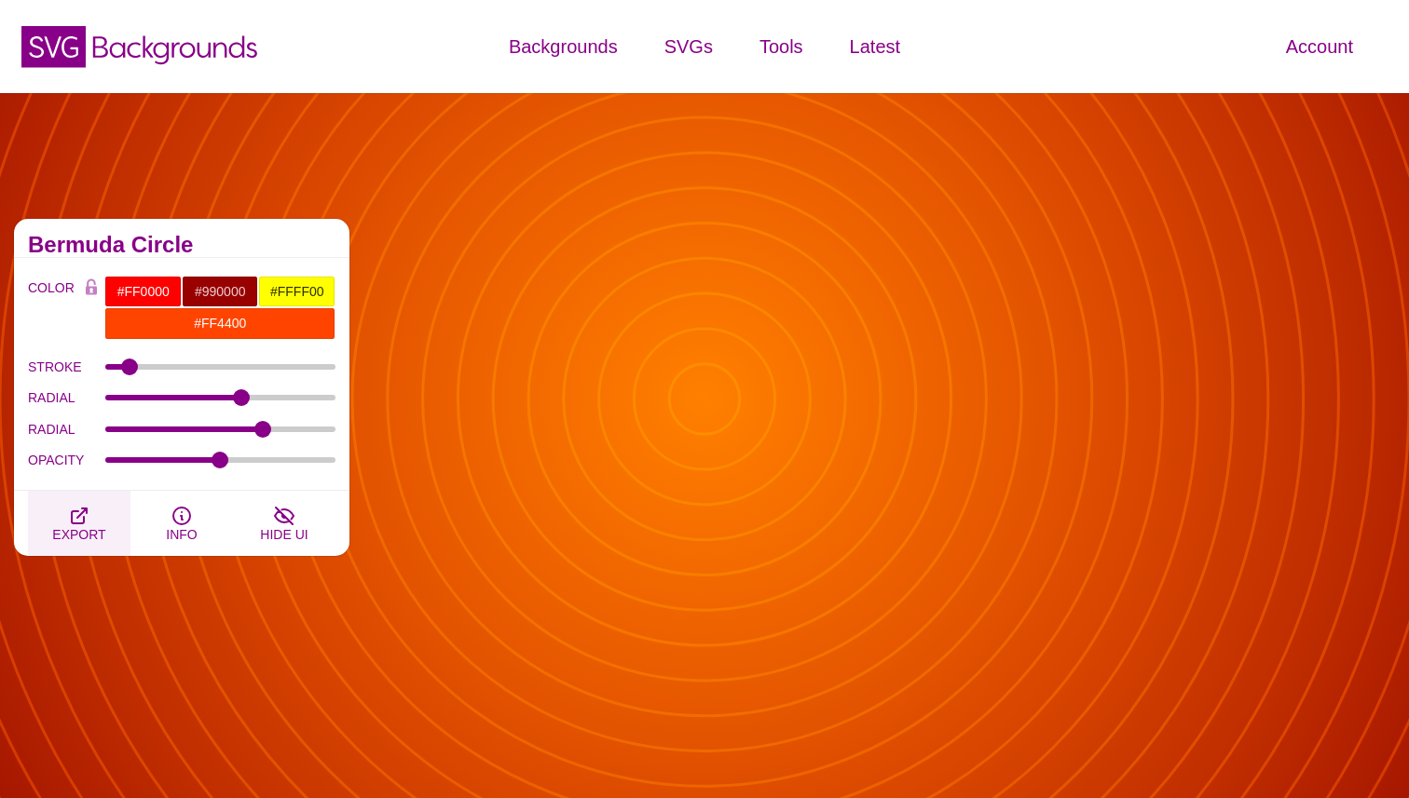
click at [84, 517] on icon "button" at bounding box center [79, 516] width 15 height 15
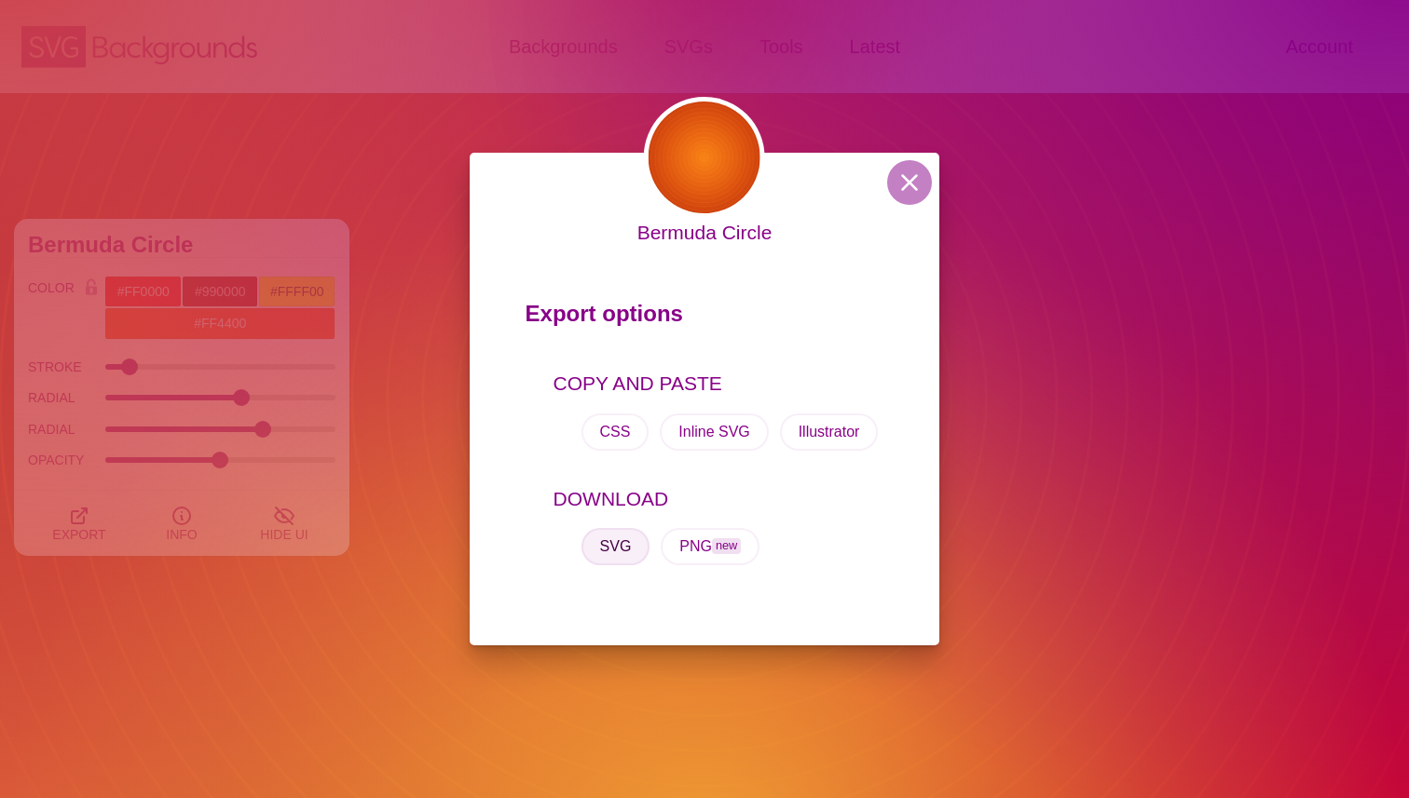
click at [619, 545] on button "SVG" at bounding box center [615, 546] width 69 height 37
click at [1312, 419] on div "Bermuda Circle Export options COPY AND PASTE CSS Inline SVG Illustrator DOWNLOA…" at bounding box center [704, 399] width 1409 height 798
